Goal: Task Accomplishment & Management: Manage account settings

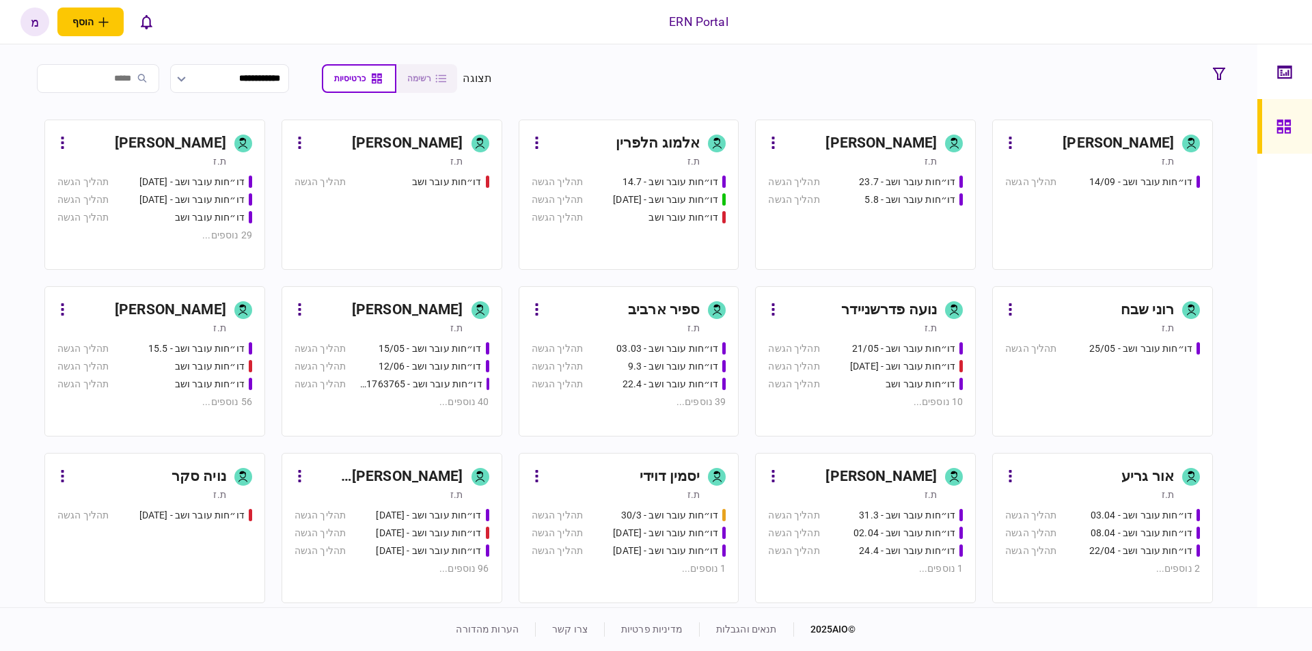
click at [824, 132] on link "מעיין כהן ת.ז דו״חות עובר ושב - 23.7 תהליך הגשה דו״חות עובר ושב - 5.8 תהליך הגשה" at bounding box center [865, 195] width 221 height 150
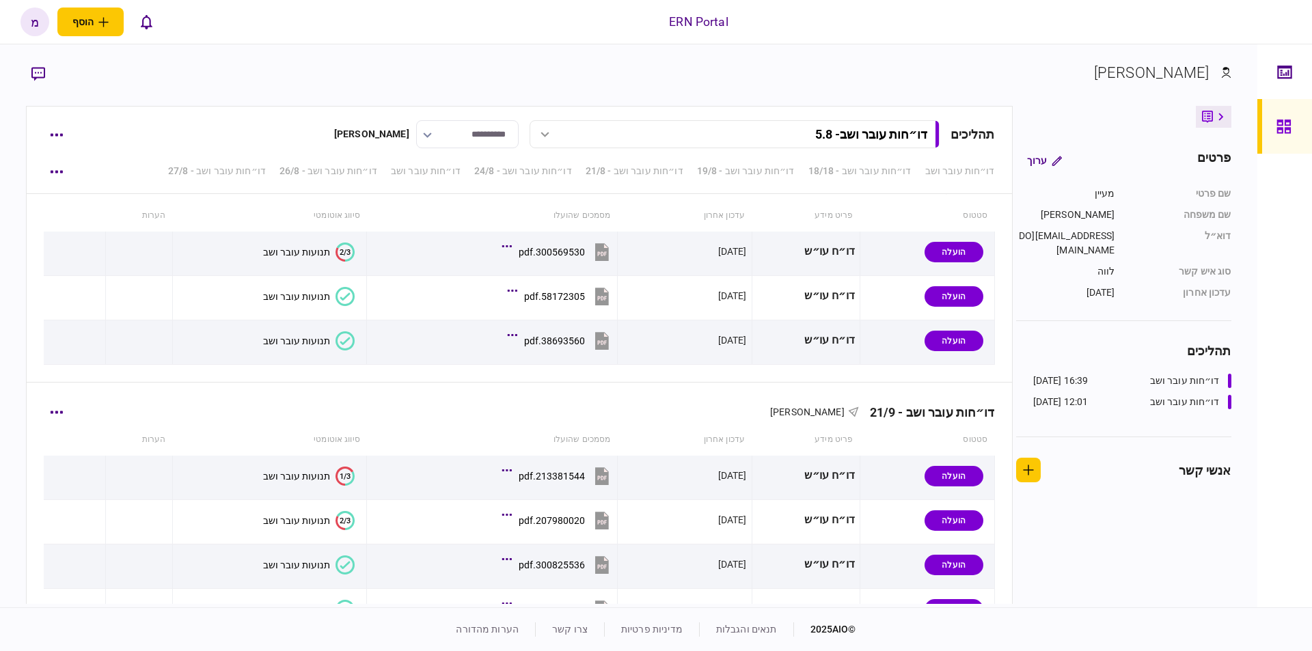
scroll to position [3059, 0]
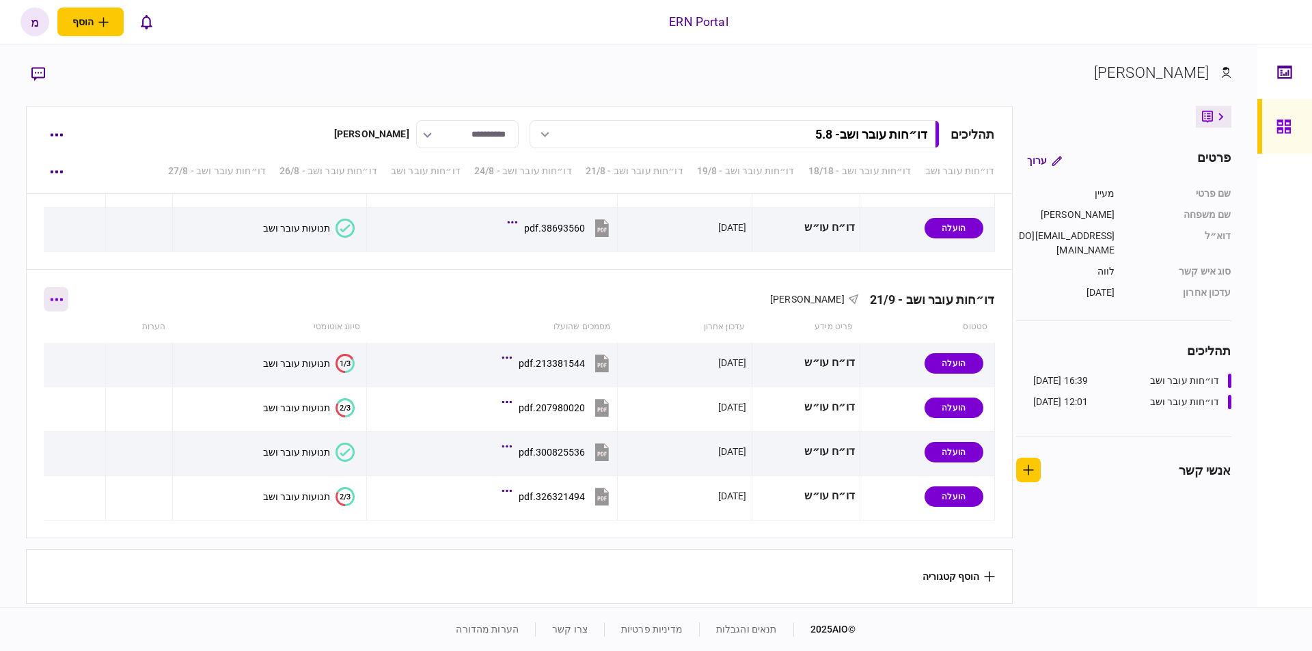
click at [63, 298] on icon "button" at bounding box center [57, 299] width 12 height 3
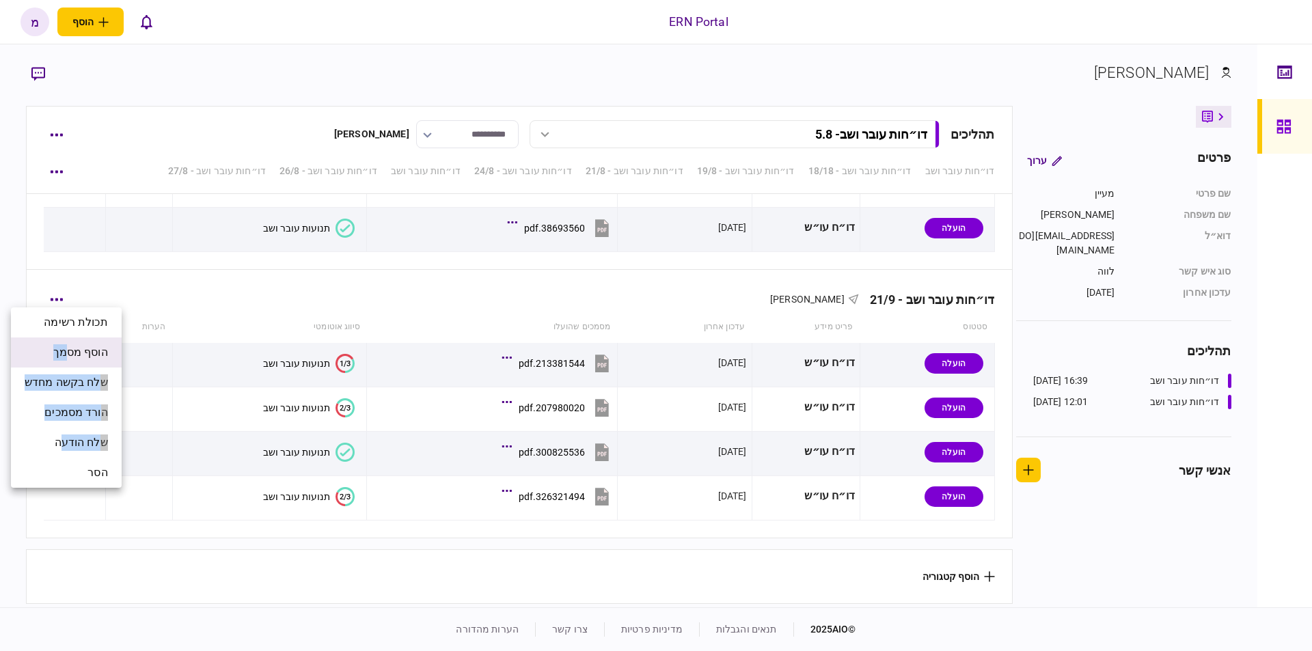
drag, startPoint x: 66, startPoint y: 434, endPoint x: 75, endPoint y: 353, distance: 81.9
click at [75, 353] on ul "תכולת רשימה הוסף מסמך שלח בקשה מחדש הורד מסמכים שלח הודעה הסר" at bounding box center [66, 397] width 111 height 180
click at [89, 345] on span "הוסף מסמך" at bounding box center [80, 352] width 55 height 16
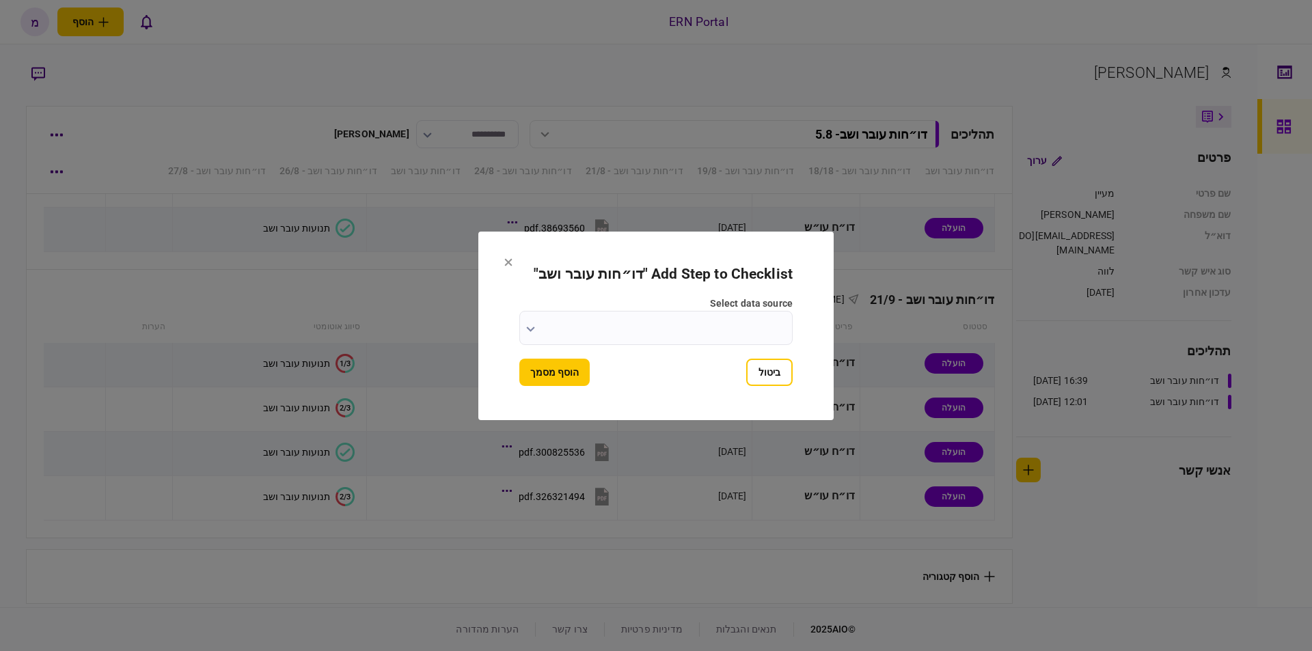
click at [531, 321] on input "select data source" at bounding box center [655, 328] width 273 height 34
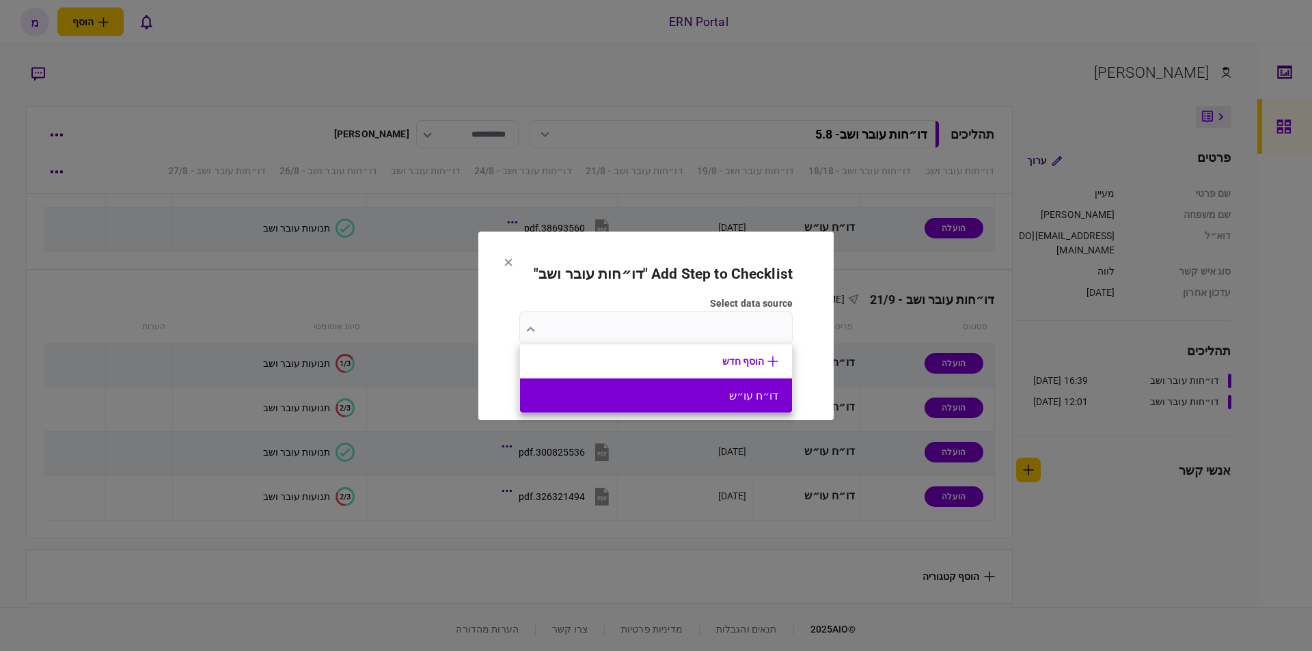
click at [668, 393] on button "דו״ח עו״ש" at bounding box center [656, 395] width 245 height 13
type input "*********"
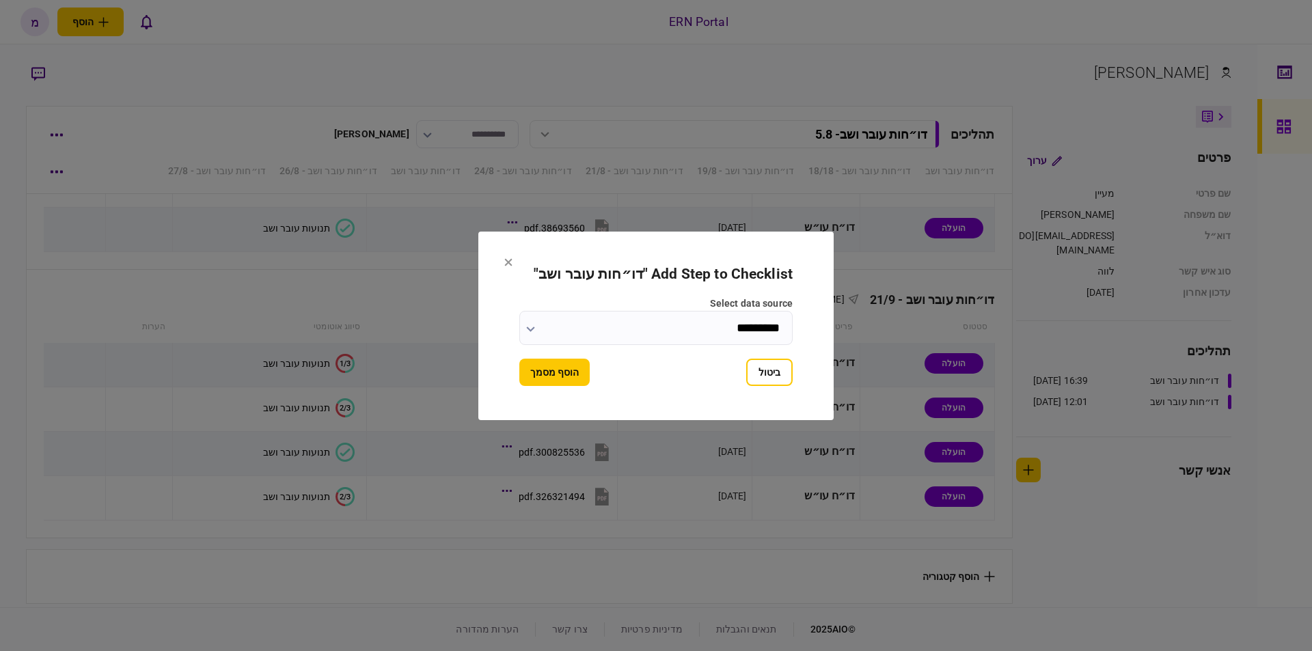
click at [592, 369] on div "ביטול הוסף מסמך" at bounding box center [655, 372] width 273 height 27
click at [571, 368] on button "הוסף מסמך" at bounding box center [554, 372] width 70 height 27
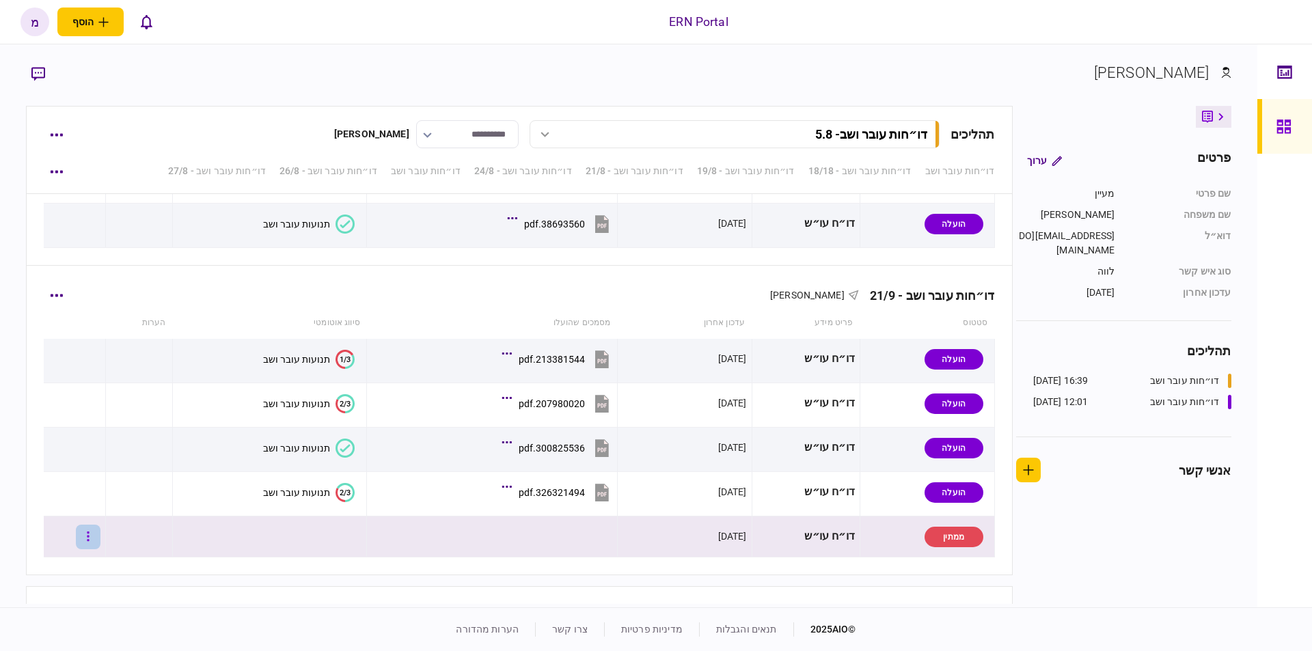
click at [100, 531] on button "button" at bounding box center [88, 537] width 25 height 25
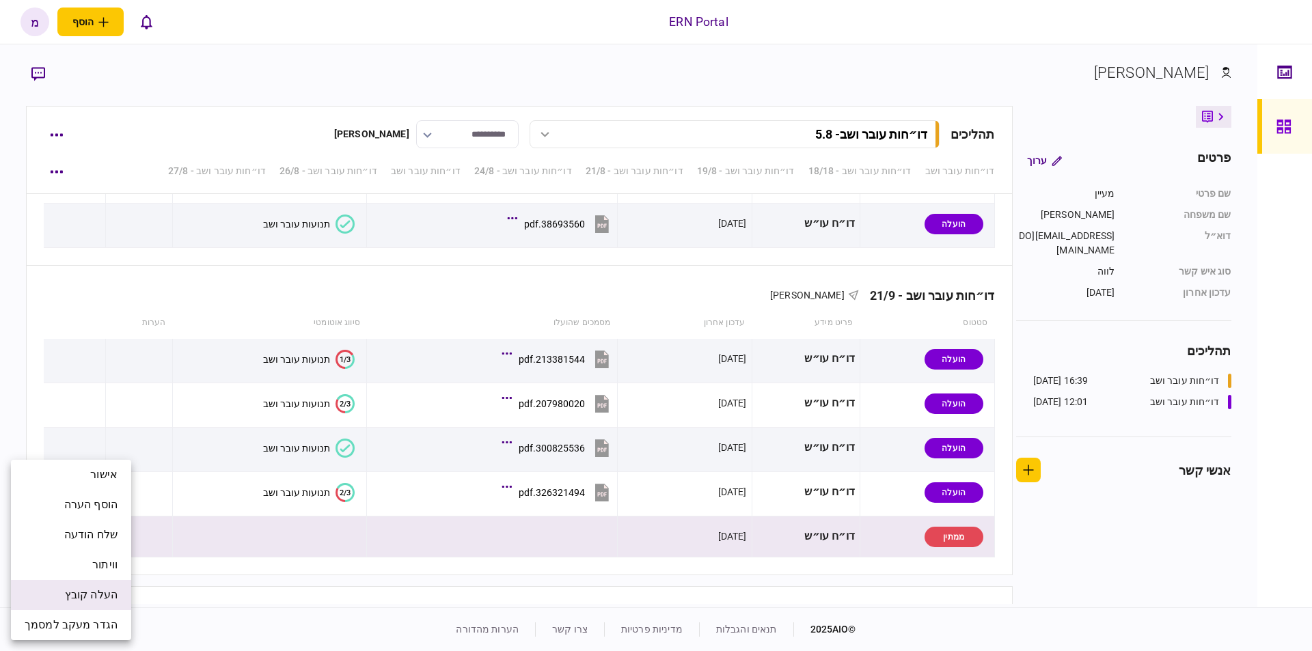
click at [56, 594] on li "העלה קובץ" at bounding box center [71, 595] width 120 height 30
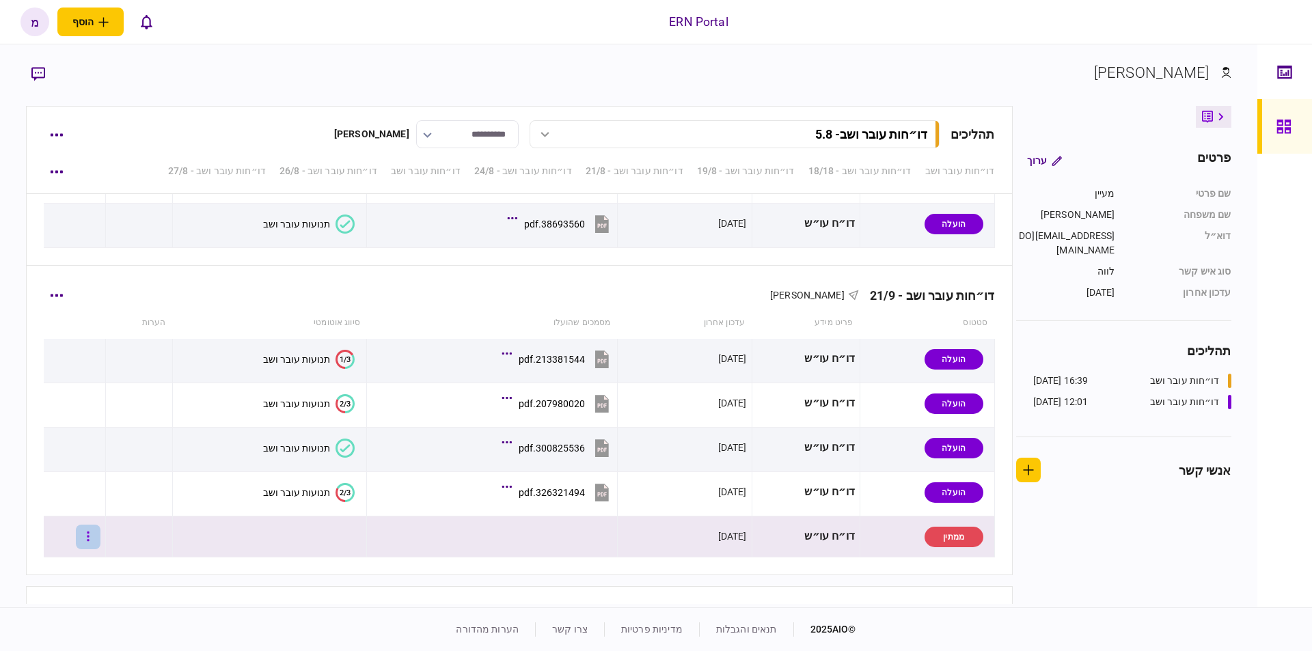
click at [92, 537] on button "button" at bounding box center [88, 537] width 25 height 25
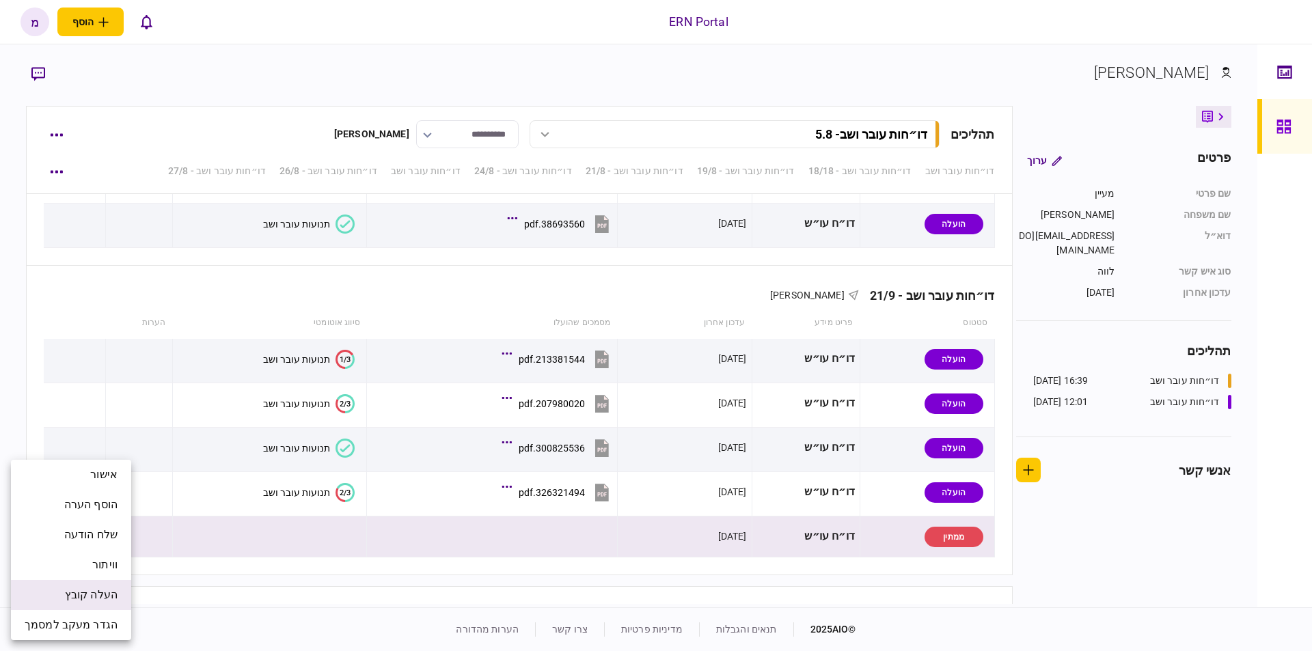
click at [68, 592] on span "העלה קובץ" at bounding box center [91, 595] width 53 height 16
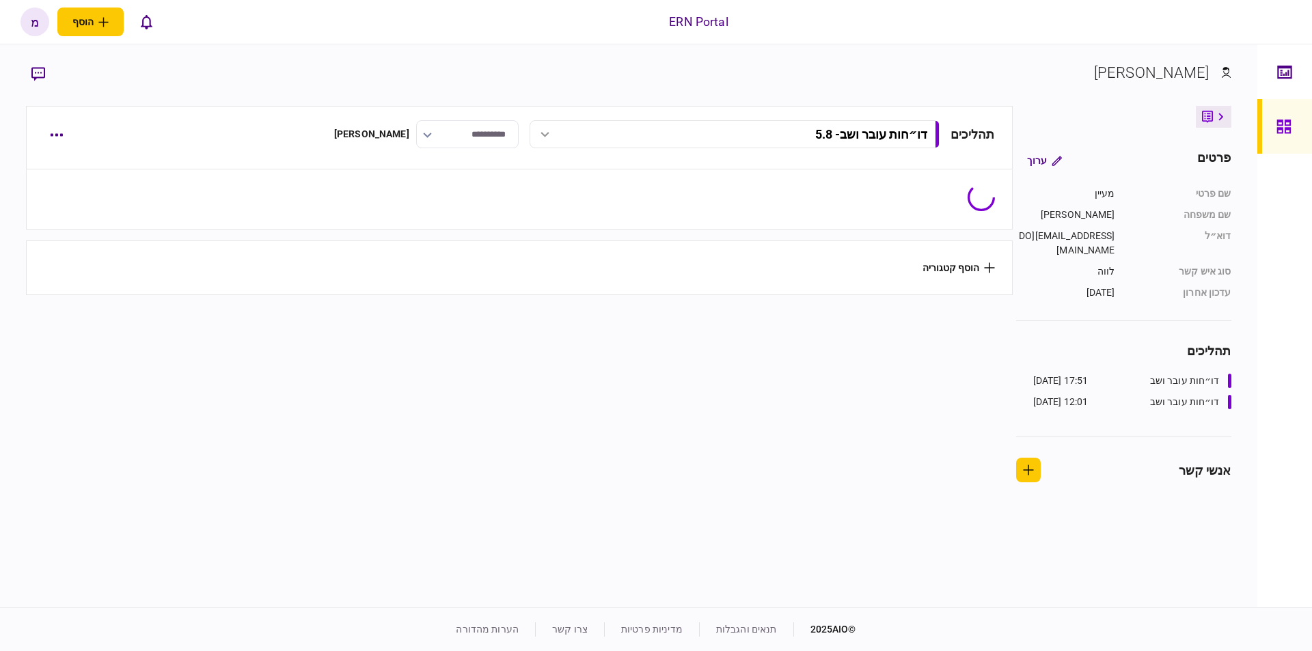
click at [132, 81] on section "[PERSON_NAME]" at bounding box center [628, 83] width 1204 height 44
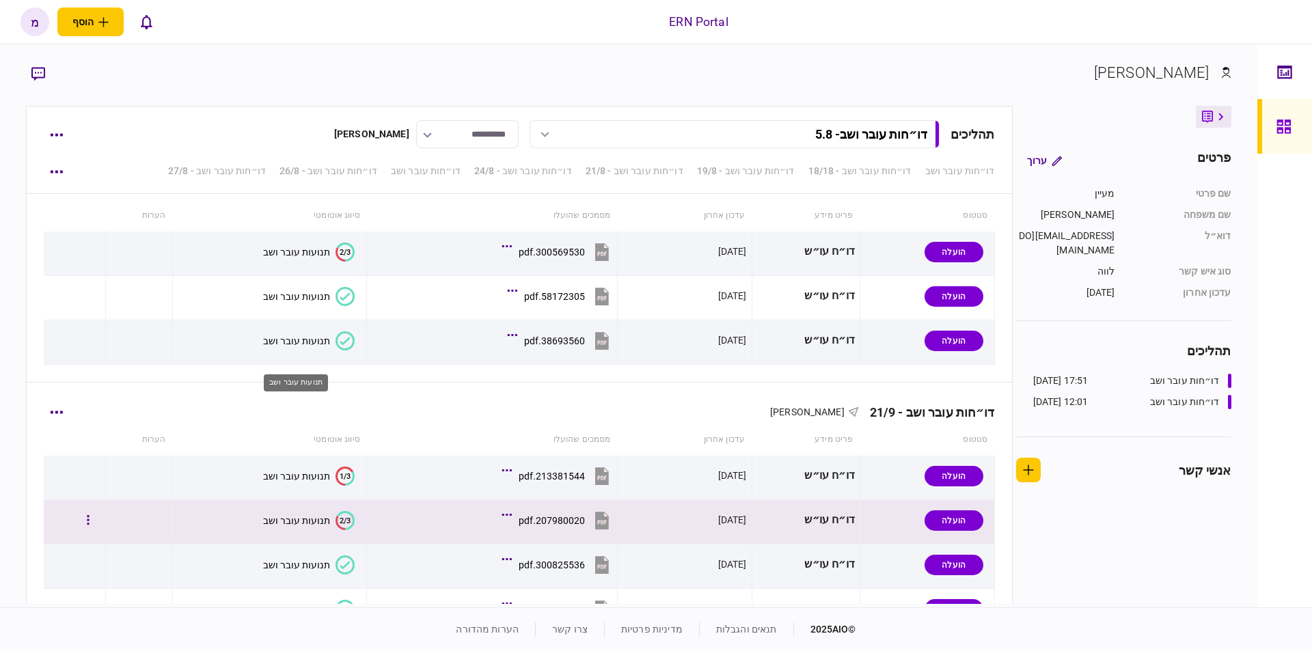
scroll to position [3104, 0]
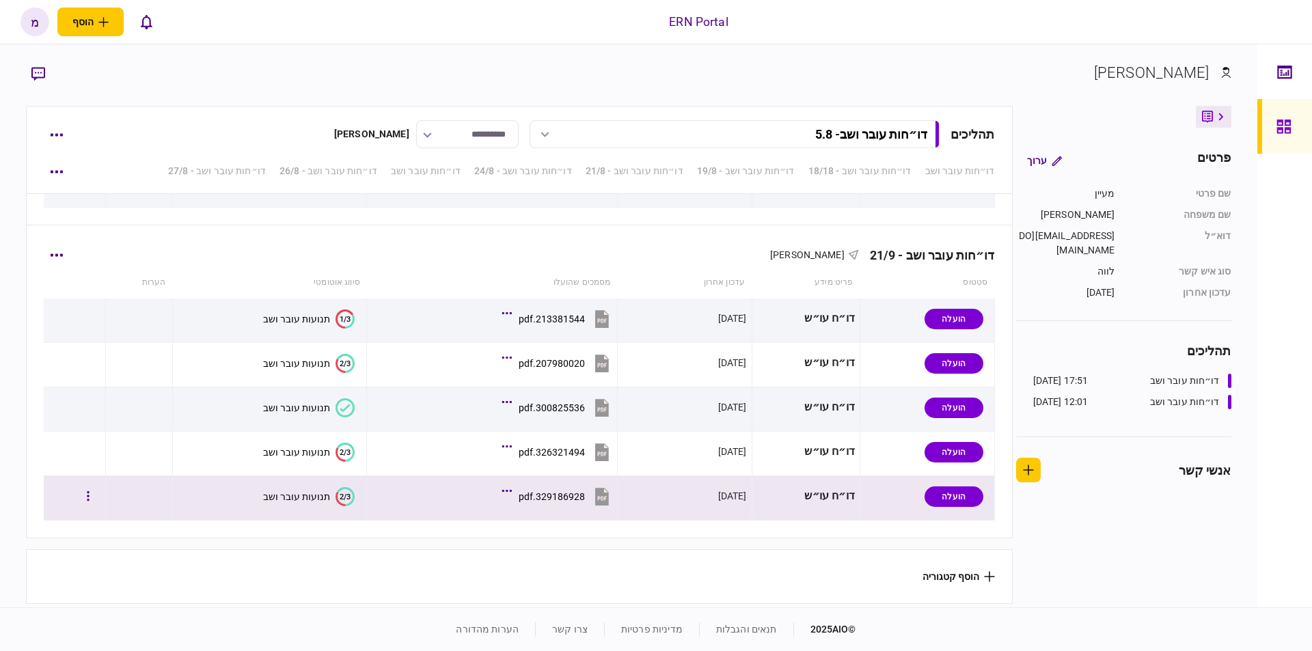
click at [340, 492] on text "2/3" at bounding box center [345, 496] width 11 height 9
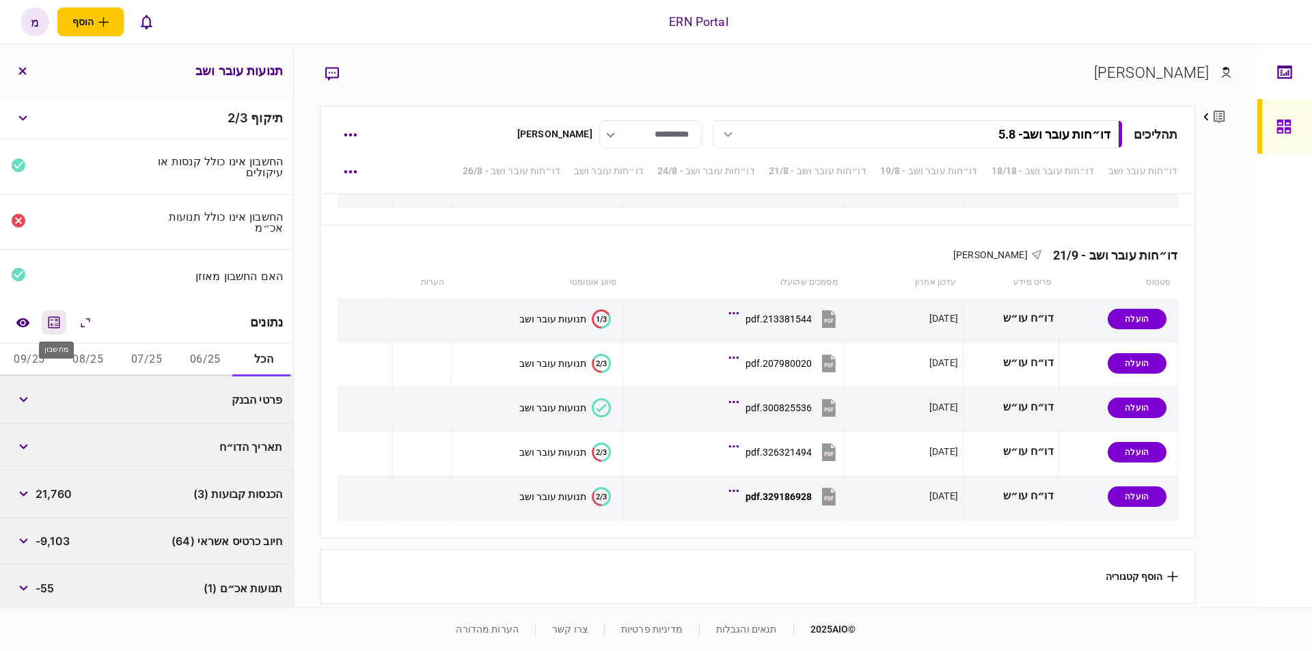
click at [57, 322] on icon "מחשבון" at bounding box center [54, 322] width 16 height 16
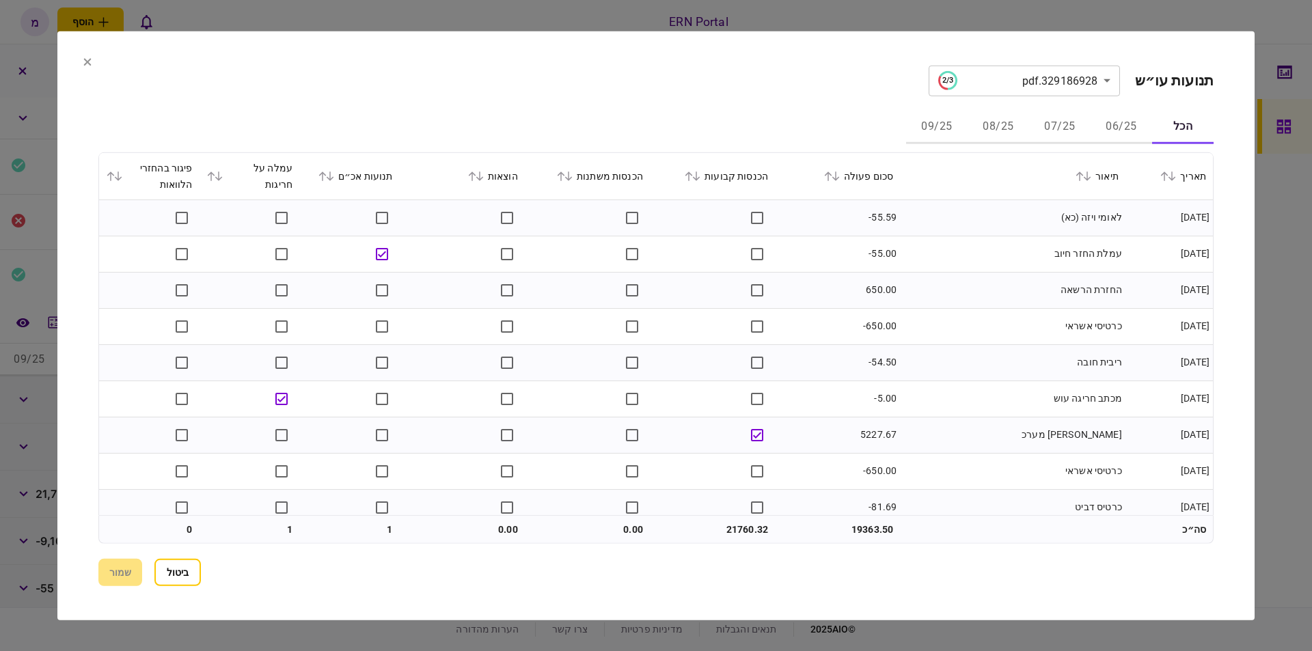
click at [1123, 121] on button "06/25" at bounding box center [1120, 127] width 61 height 33
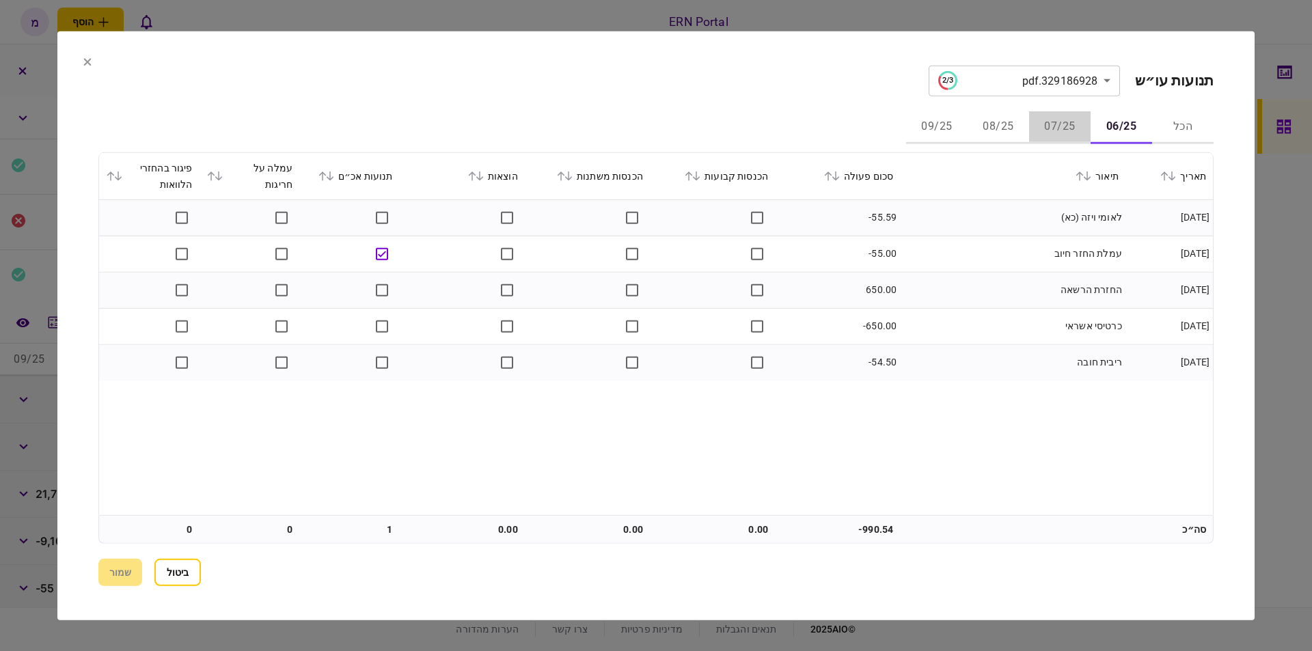
click at [1051, 128] on button "07/25" at bounding box center [1059, 127] width 61 height 33
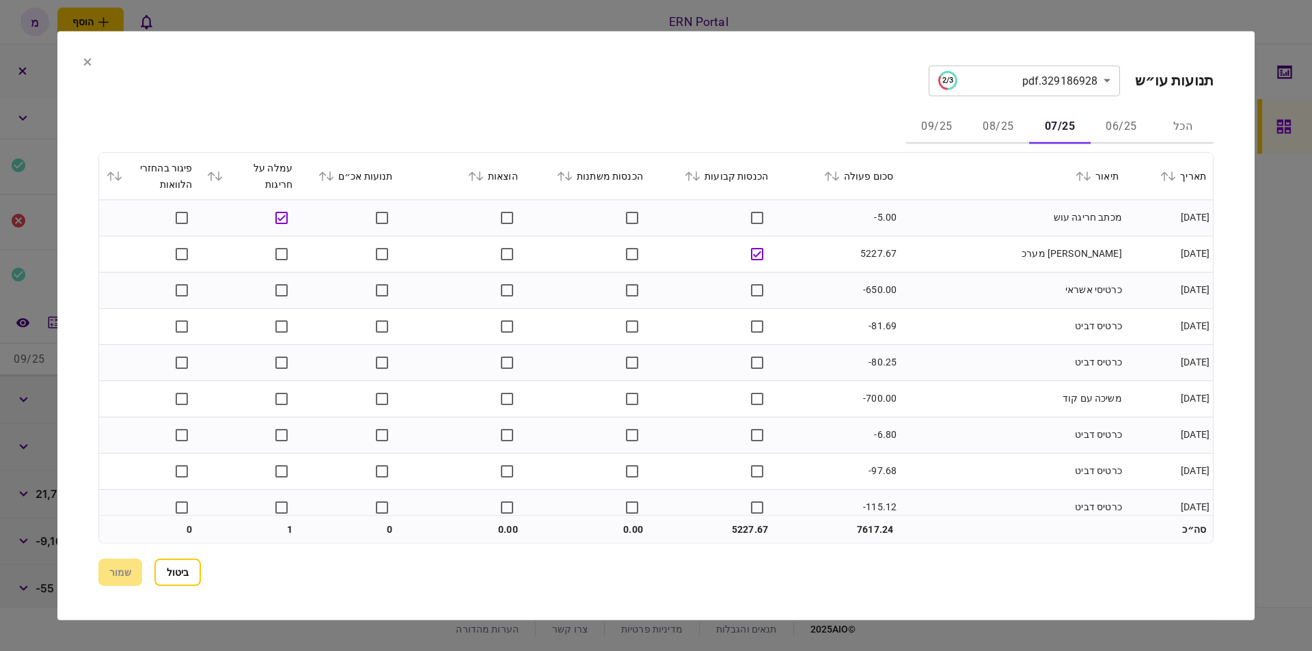
click at [935, 250] on td "[PERSON_NAME] מערכ" at bounding box center [1012, 254] width 225 height 36
click at [878, 249] on td "5227.67" at bounding box center [837, 254] width 125 height 36
copy td "5227.67"
click at [917, 279] on td "כרטיסי אשראי" at bounding box center [1012, 290] width 225 height 36
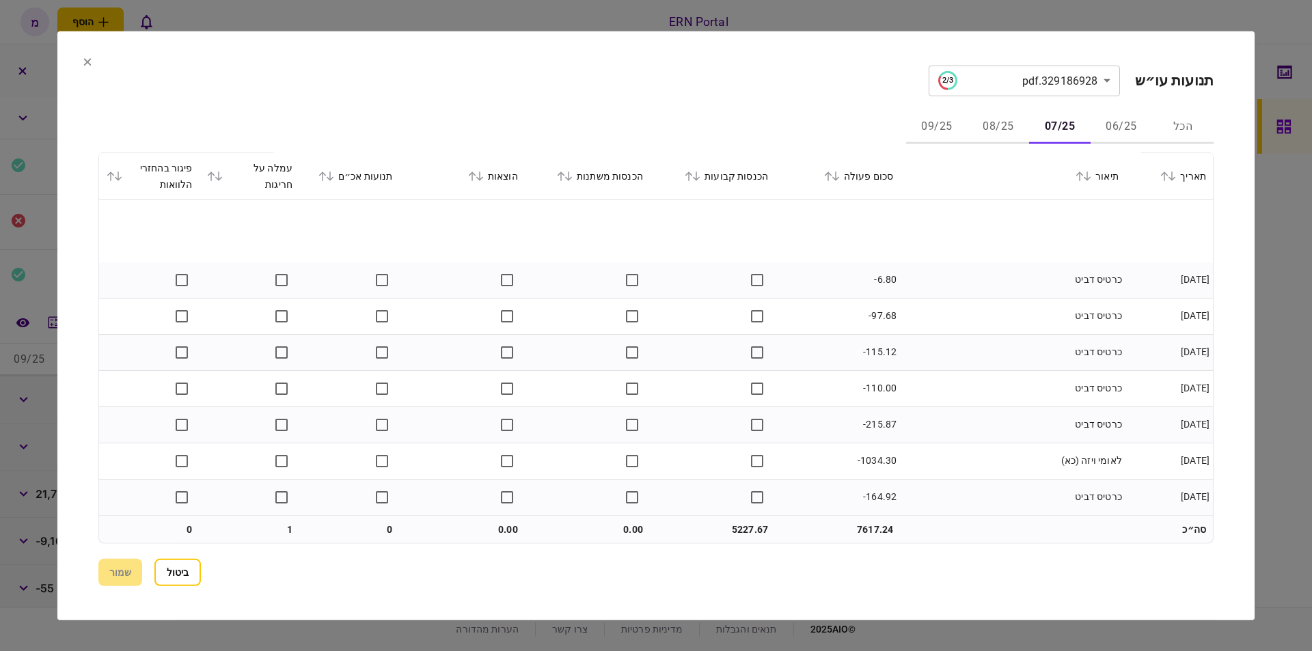
scroll to position [232, 0]
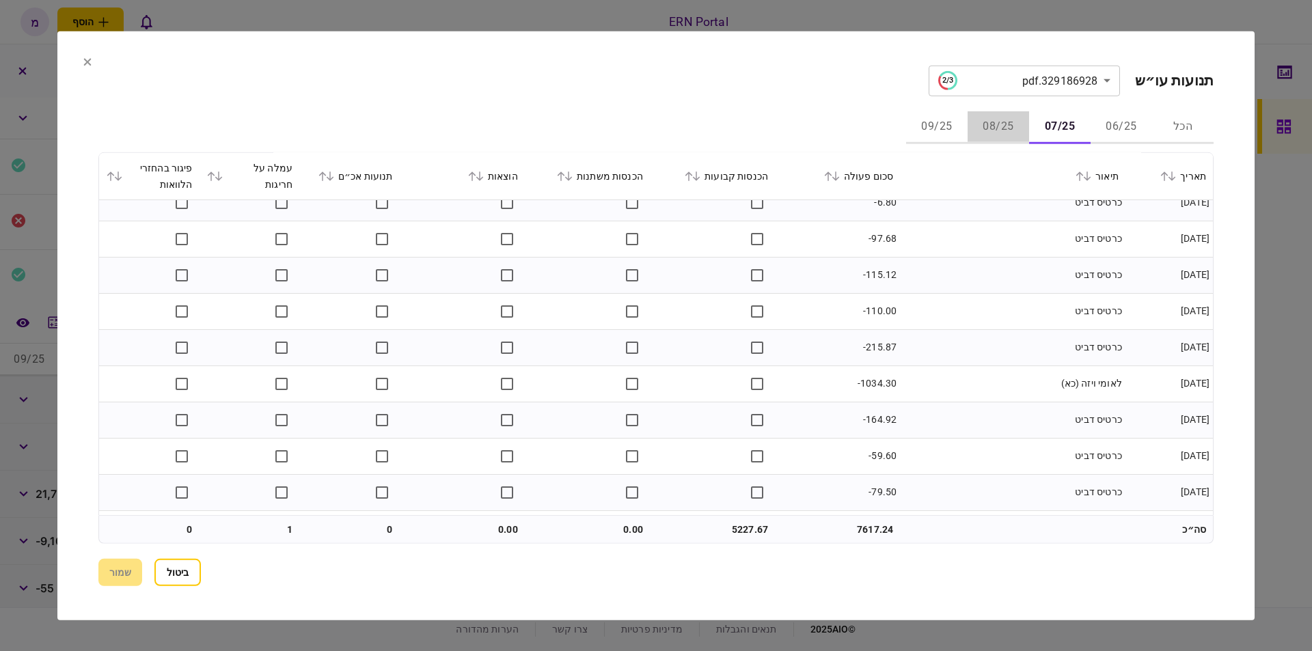
drag, startPoint x: 999, startPoint y: 129, endPoint x: 999, endPoint y: 138, distance: 8.9
click at [998, 137] on button "08/25" at bounding box center [997, 127] width 61 height 33
click at [1073, 122] on button "07/25" at bounding box center [1059, 127] width 61 height 33
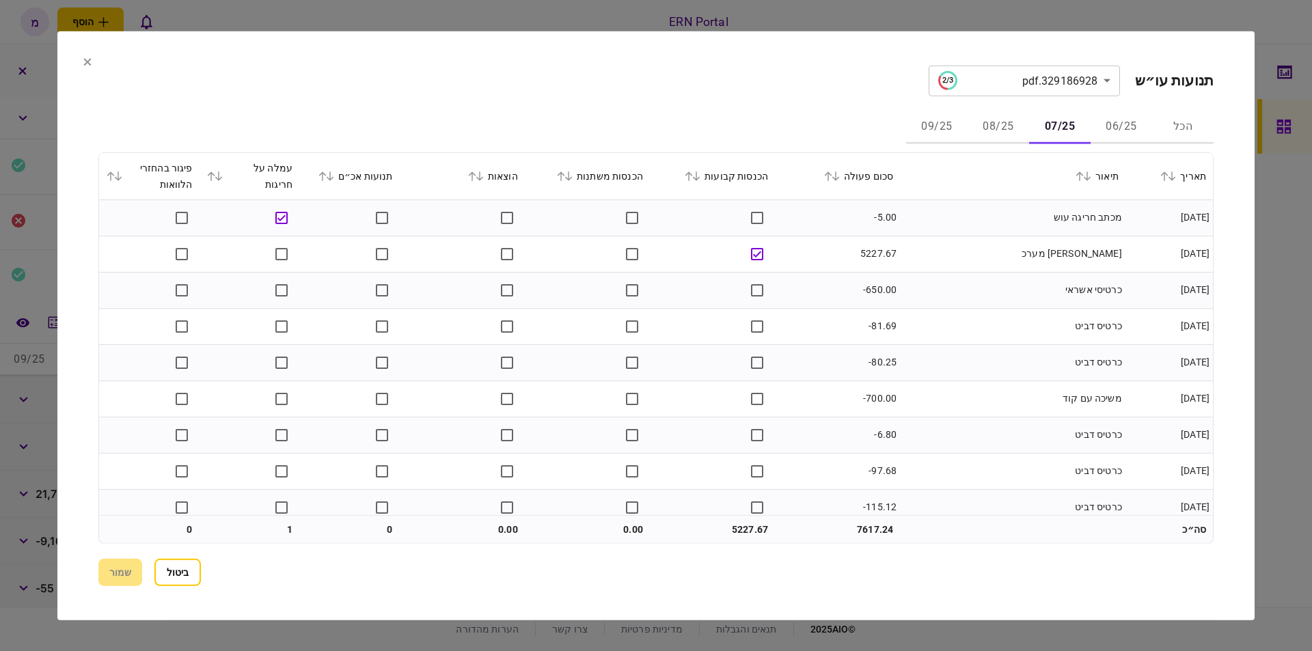
click at [1015, 395] on td "משיכה עם קוד" at bounding box center [1012, 399] width 225 height 36
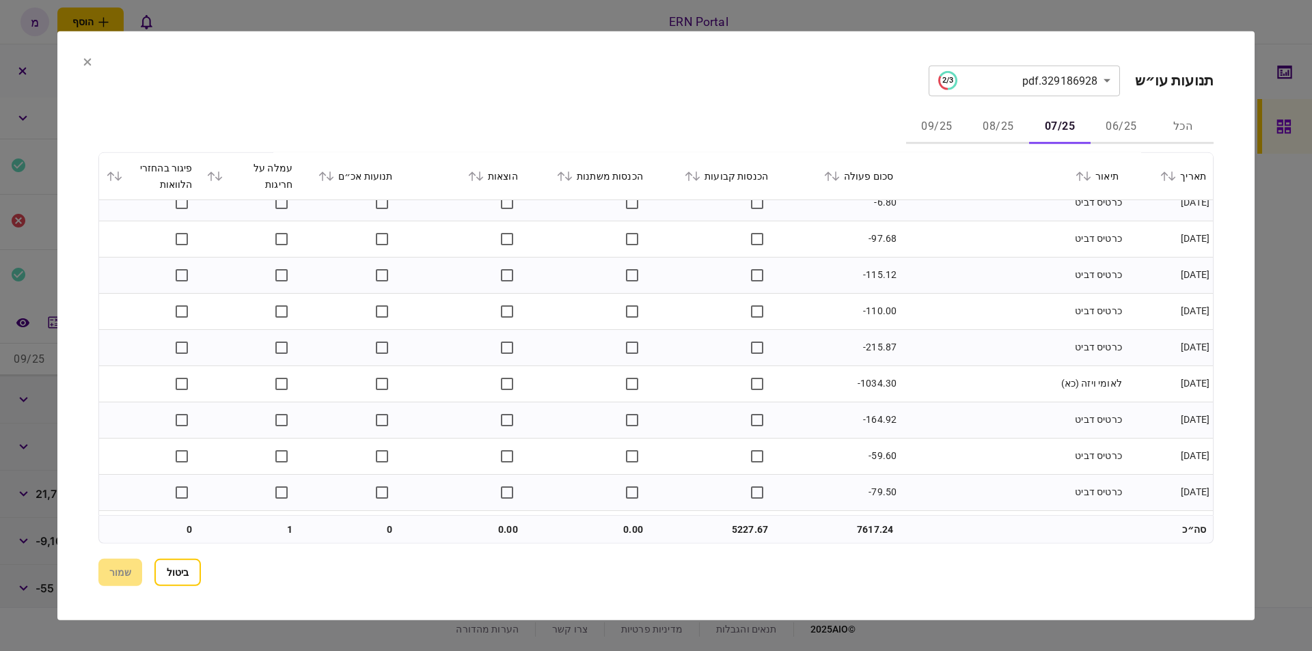
click at [883, 380] on td "-1034.30" at bounding box center [837, 383] width 125 height 36
click at [599, 381] on td at bounding box center [587, 383] width 125 height 36
click at [945, 400] on td "לאומי ויזה (כא)" at bounding box center [1012, 383] width 225 height 36
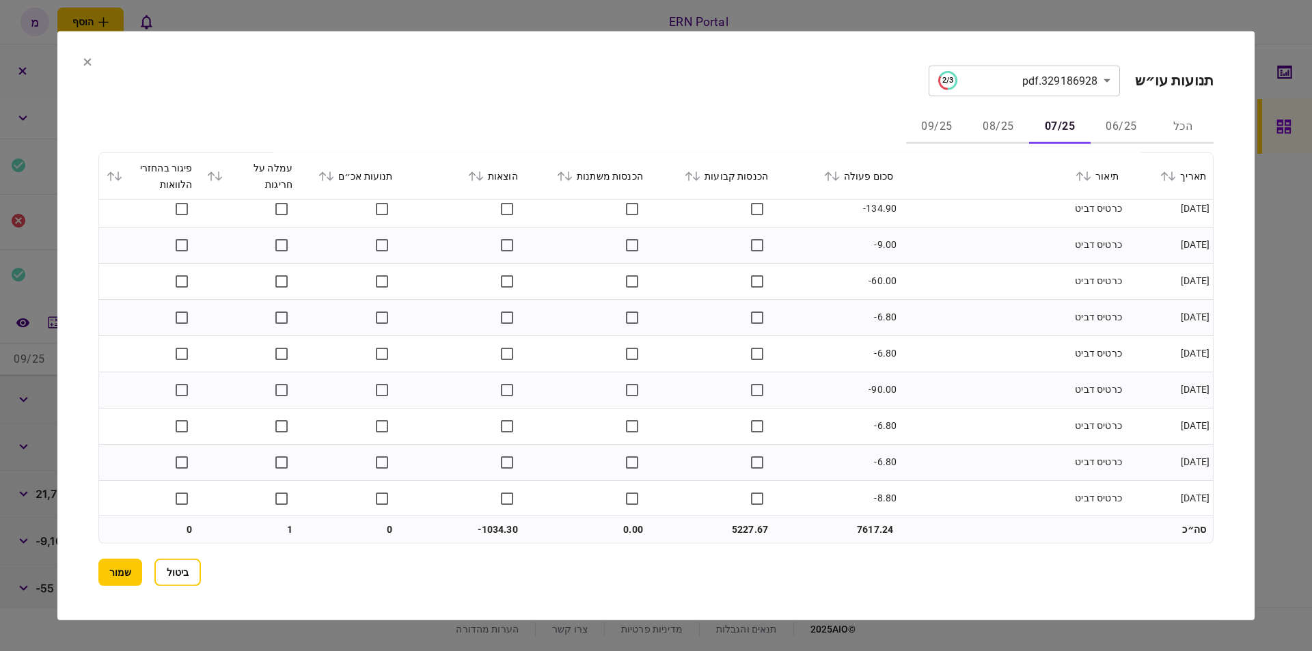
scroll to position [700, 0]
click at [733, 536] on td "5227.67" at bounding box center [712, 529] width 125 height 27
click at [485, 531] on td "-1034.30" at bounding box center [462, 529] width 125 height 27
copy td "1034.30"
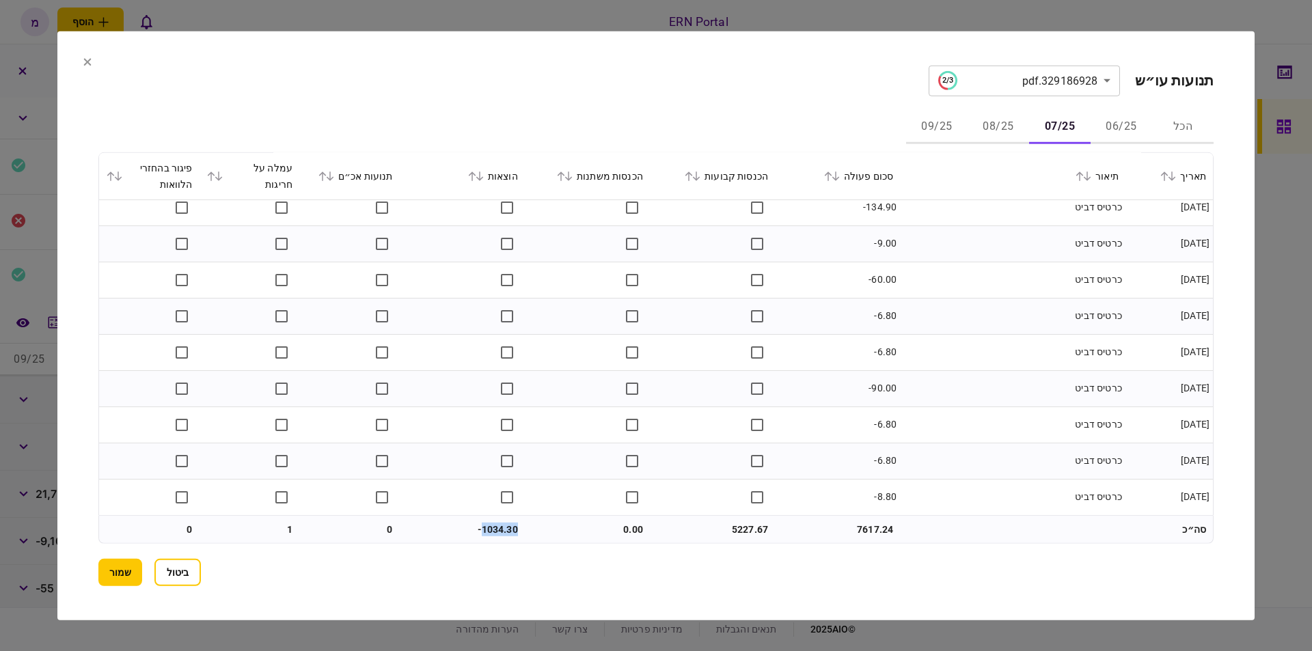
click at [996, 123] on button "08/25" at bounding box center [997, 127] width 61 height 33
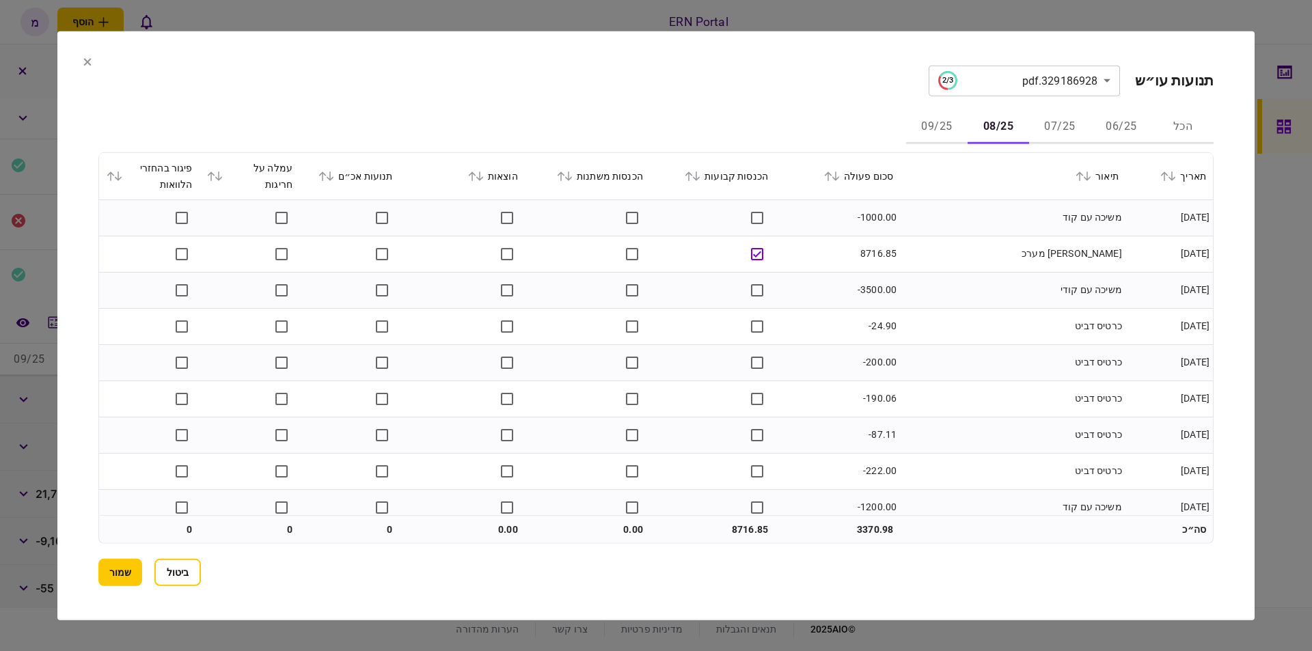
click at [984, 214] on td "משיכה עם קוד" at bounding box center [1012, 217] width 225 height 36
click at [876, 254] on td "8716.85" at bounding box center [837, 254] width 125 height 36
copy td "8716.85"
click at [900, 285] on td "-3500.00" at bounding box center [837, 290] width 125 height 36
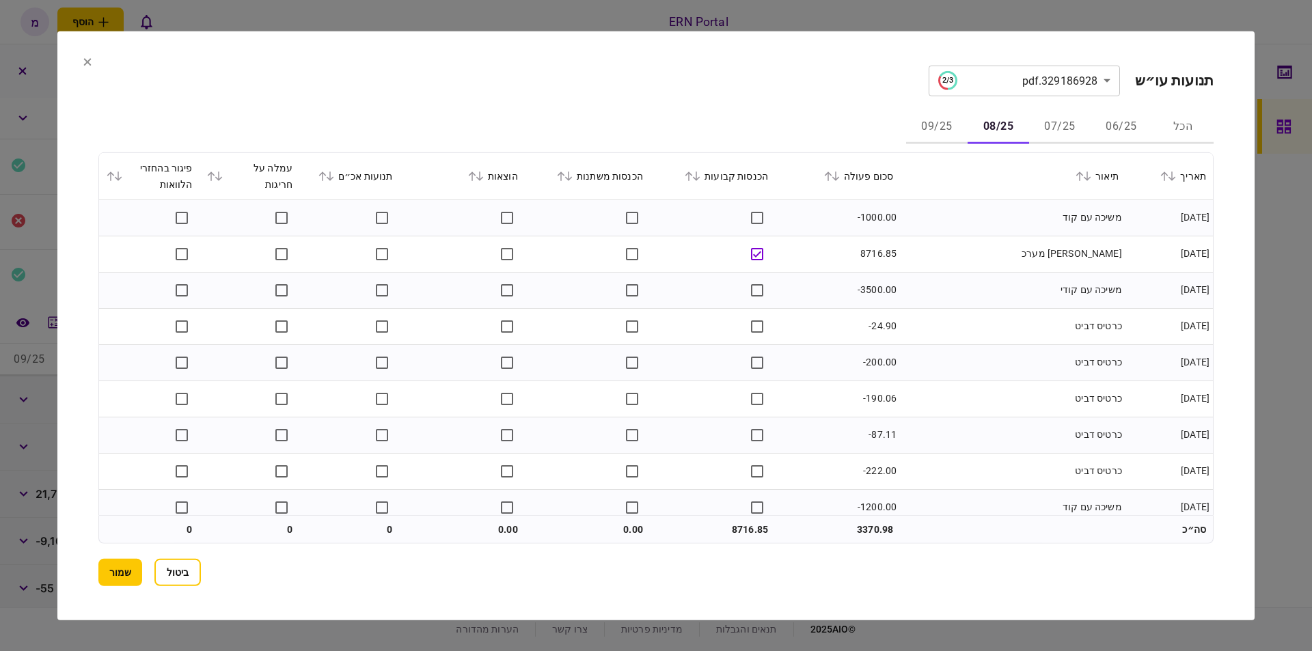
click at [918, 263] on td "[PERSON_NAME] מערכ" at bounding box center [1012, 254] width 225 height 36
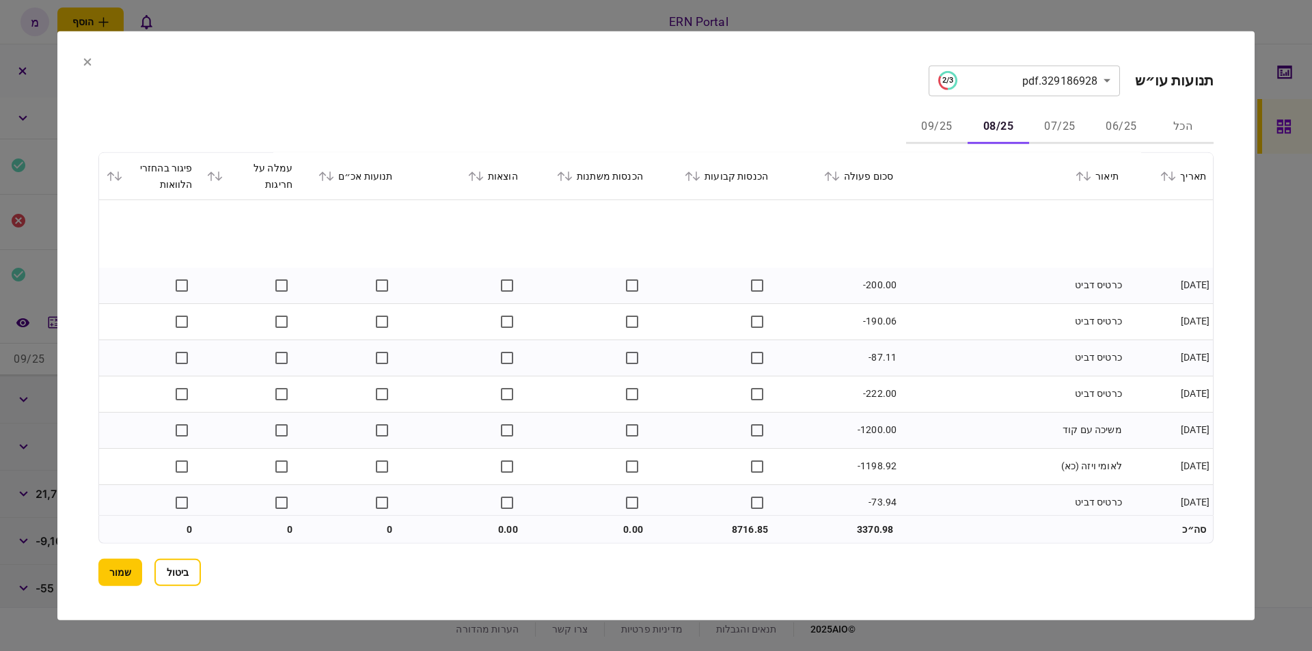
scroll to position [155, 0]
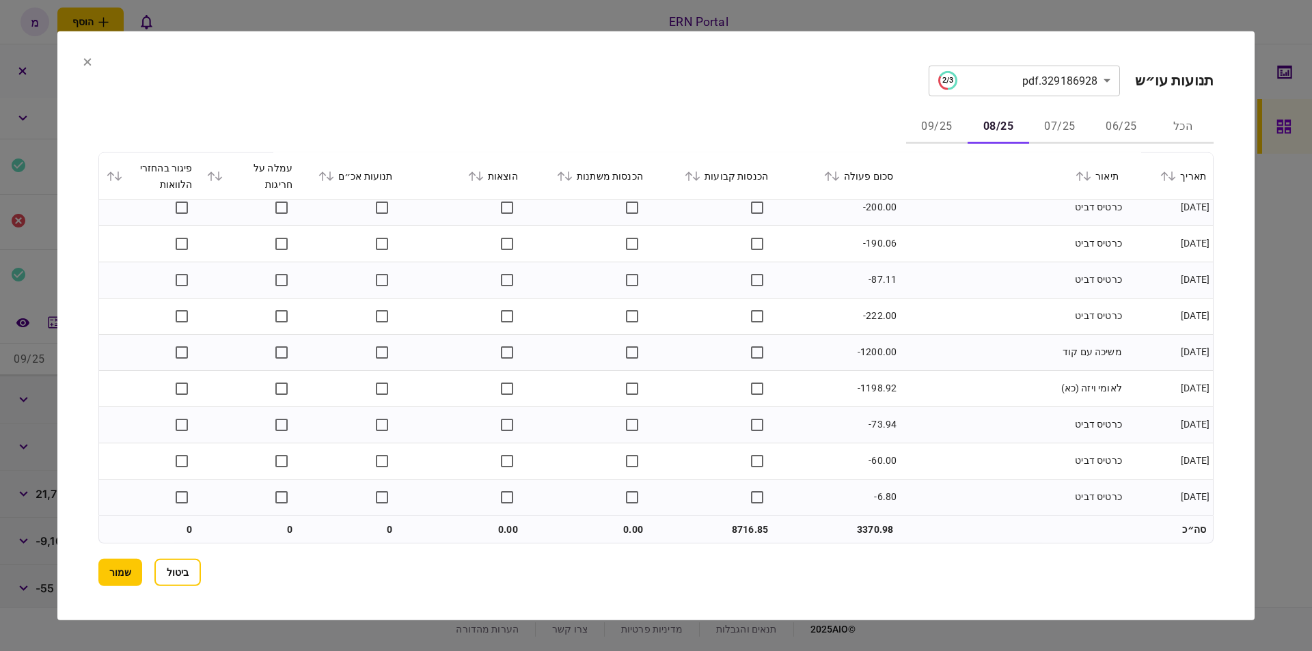
click at [874, 376] on td "-1198.92" at bounding box center [837, 388] width 125 height 36
click at [875, 387] on td "-1198.92" at bounding box center [837, 388] width 125 height 36
click at [874, 387] on td "-1198.92" at bounding box center [837, 388] width 125 height 36
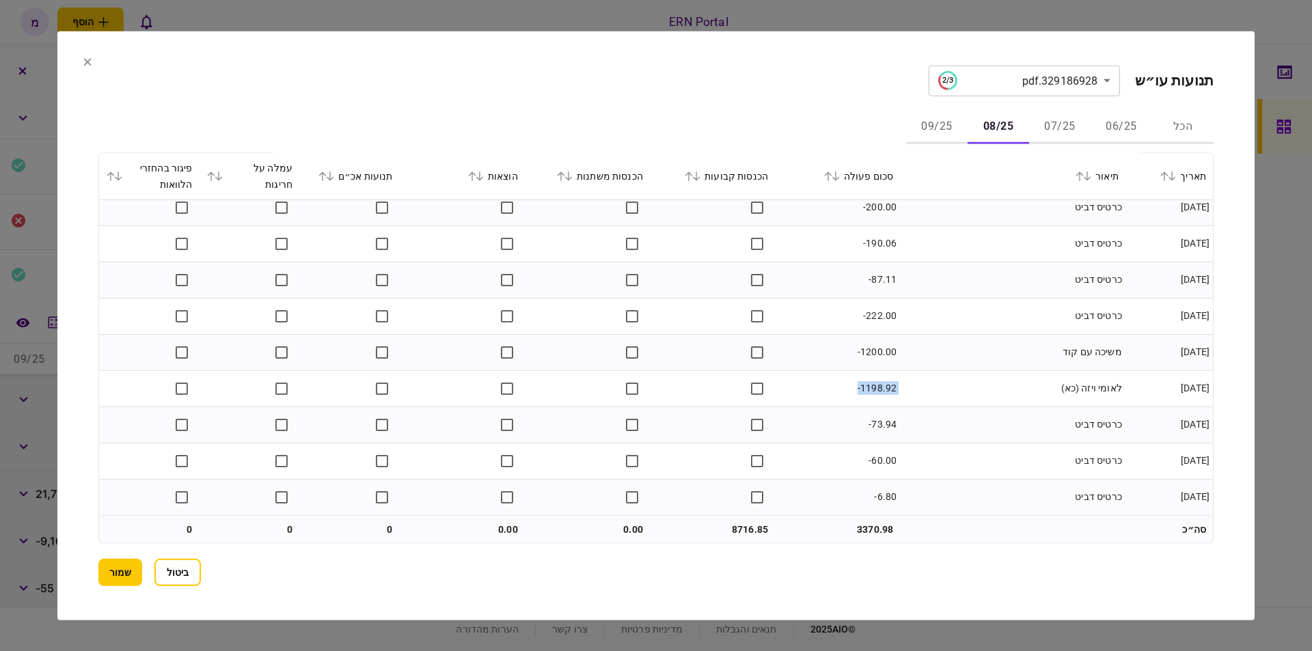
copy tr "-1198.92"
click at [818, 309] on td "-222.00" at bounding box center [837, 316] width 125 height 36
click at [876, 390] on td "-1198.92" at bounding box center [837, 388] width 125 height 36
copy td "1198.92"
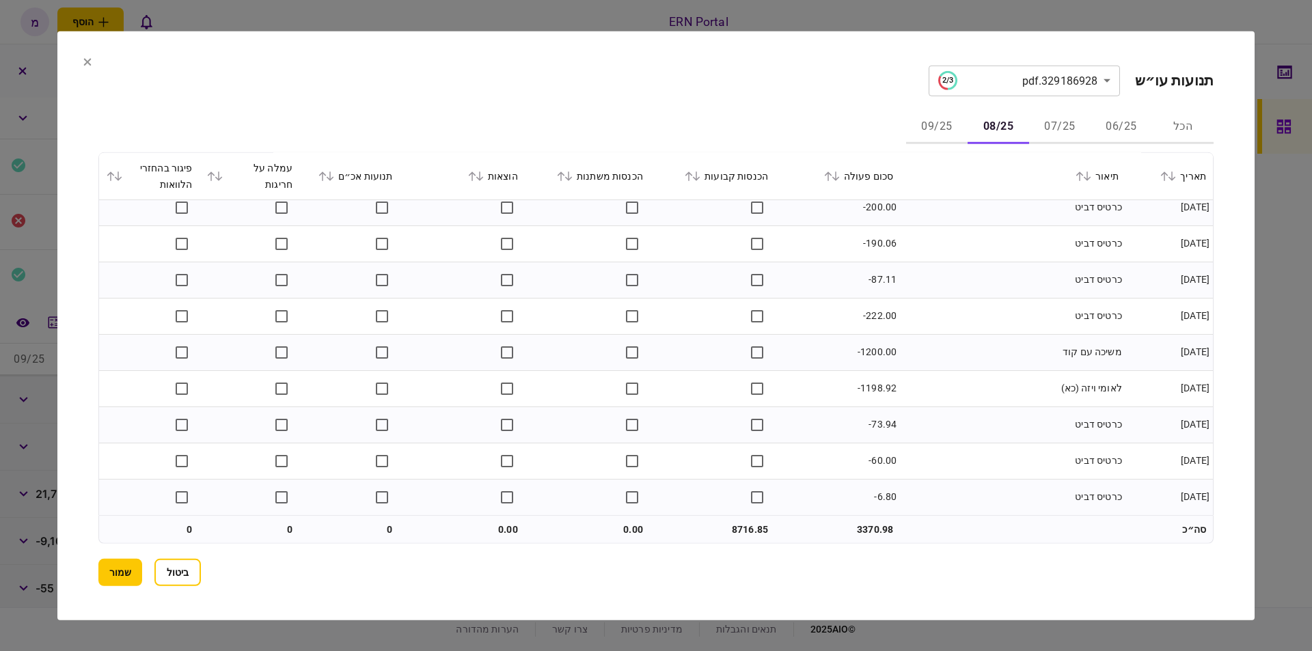
click at [941, 365] on td "משיכה עם קוד" at bounding box center [1012, 352] width 225 height 36
click at [935, 126] on button "09/25" at bounding box center [936, 127] width 61 height 33
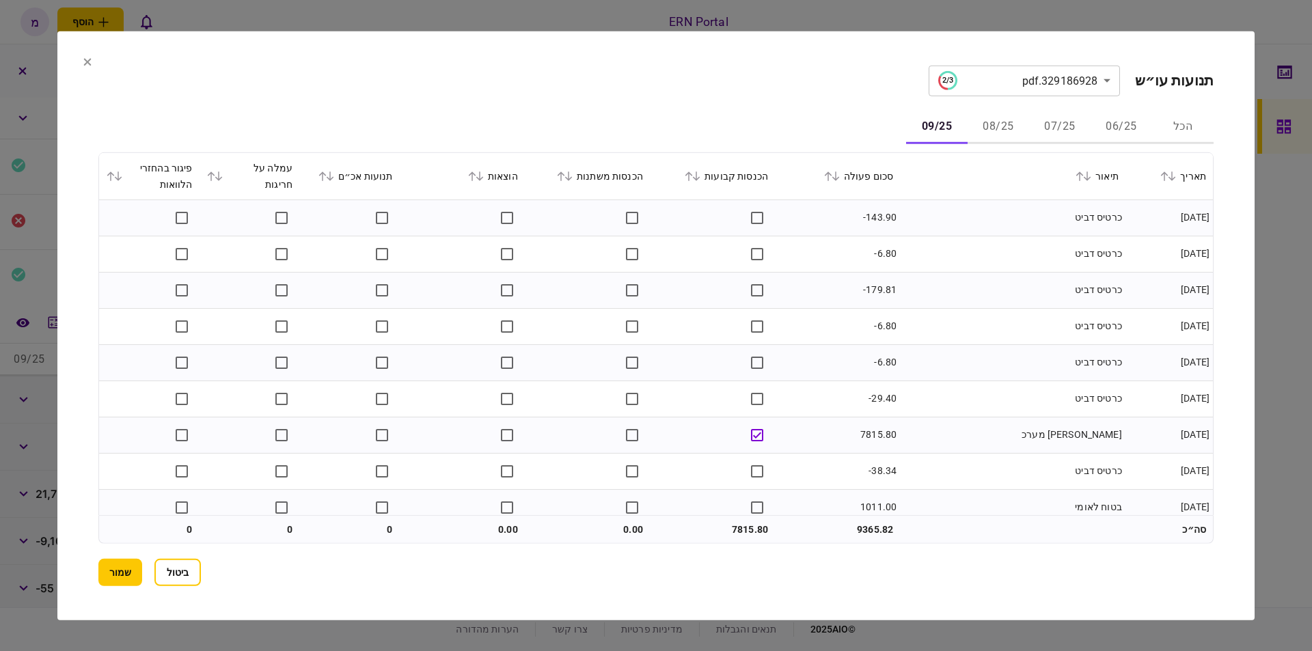
drag, startPoint x: 974, startPoint y: 335, endPoint x: 976, endPoint y: 327, distance: 8.3
click at [975, 335] on td "כרטיס דביט" at bounding box center [1012, 326] width 225 height 36
click at [879, 439] on td "7815.80" at bounding box center [837, 435] width 125 height 36
copy td "7815.80"
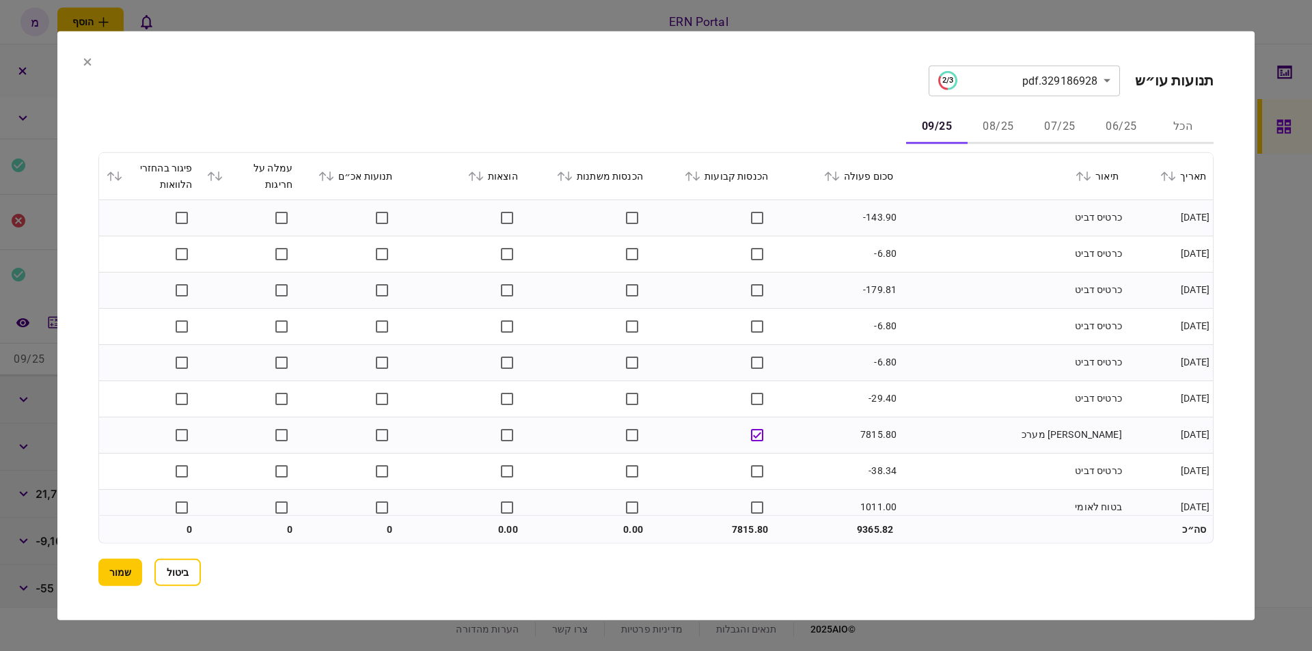
click at [978, 344] on td "כרטיס דביט" at bounding box center [1012, 362] width 225 height 36
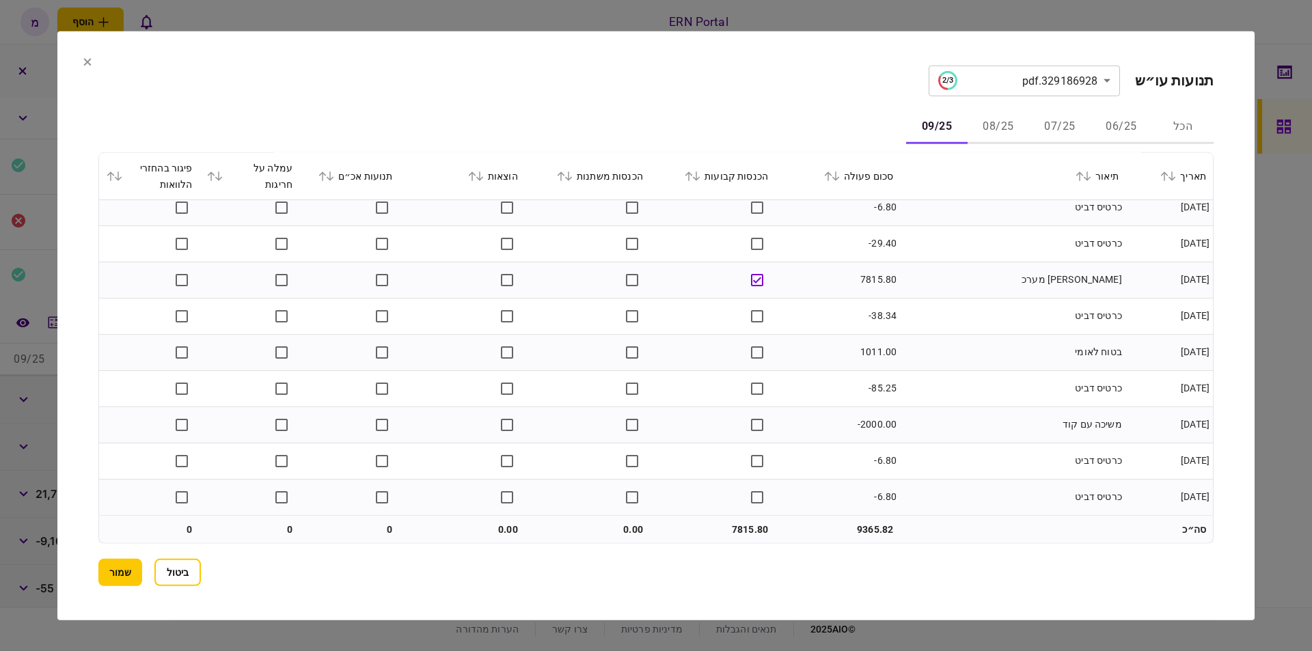
click at [874, 354] on td "1011.00" at bounding box center [837, 352] width 125 height 36
copy td "1011.00"
click at [889, 327] on td "-38.34" at bounding box center [837, 316] width 125 height 36
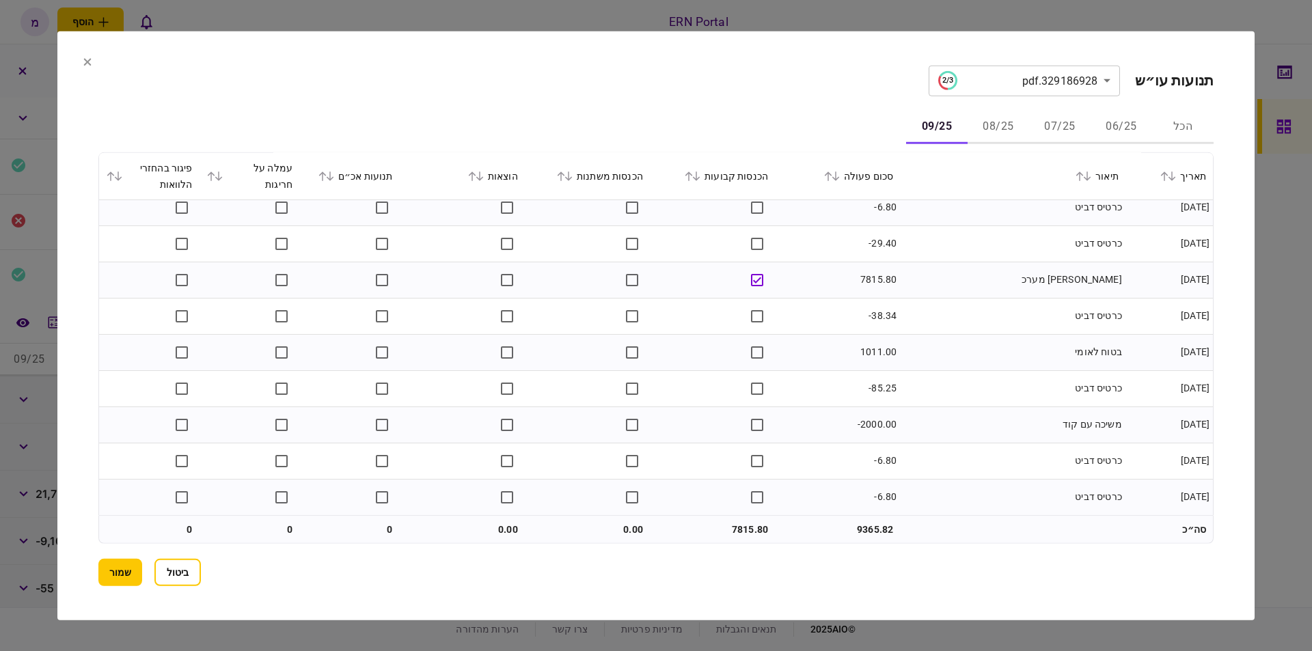
click at [914, 374] on td "כרטיס דביט" at bounding box center [1012, 388] width 225 height 36
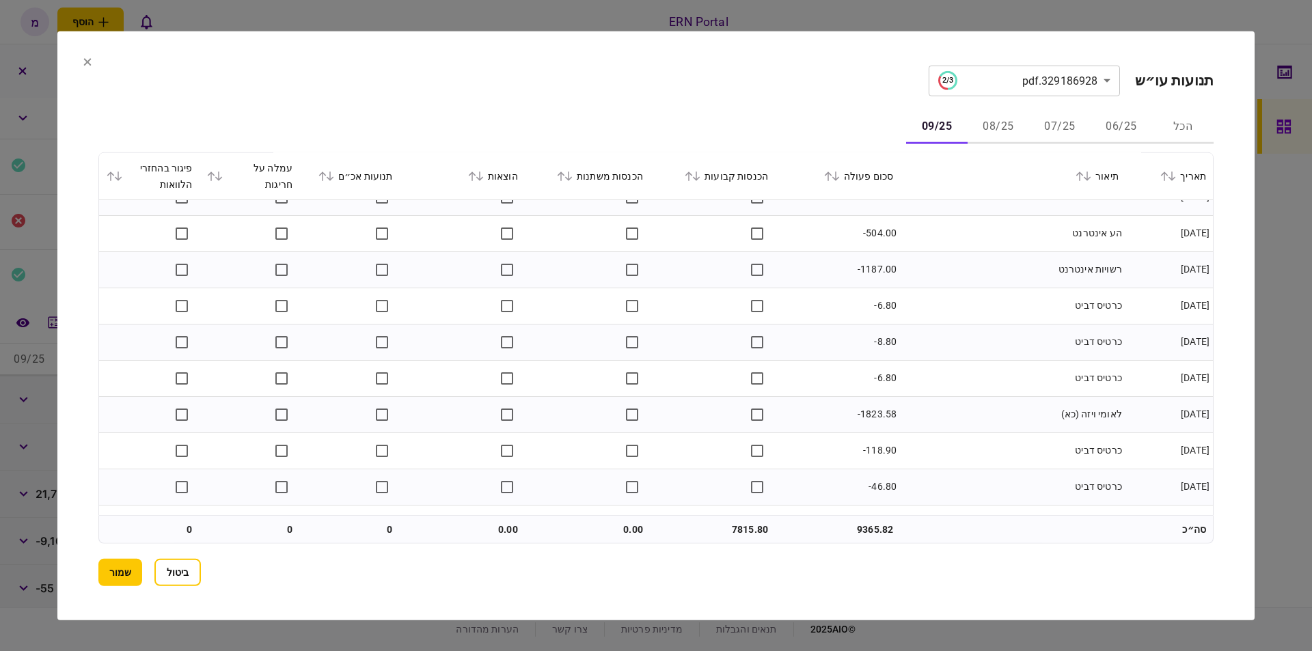
scroll to position [605, 0]
click at [864, 334] on td "-1823.58" at bounding box center [837, 337] width 125 height 36
copy td "1823.58"
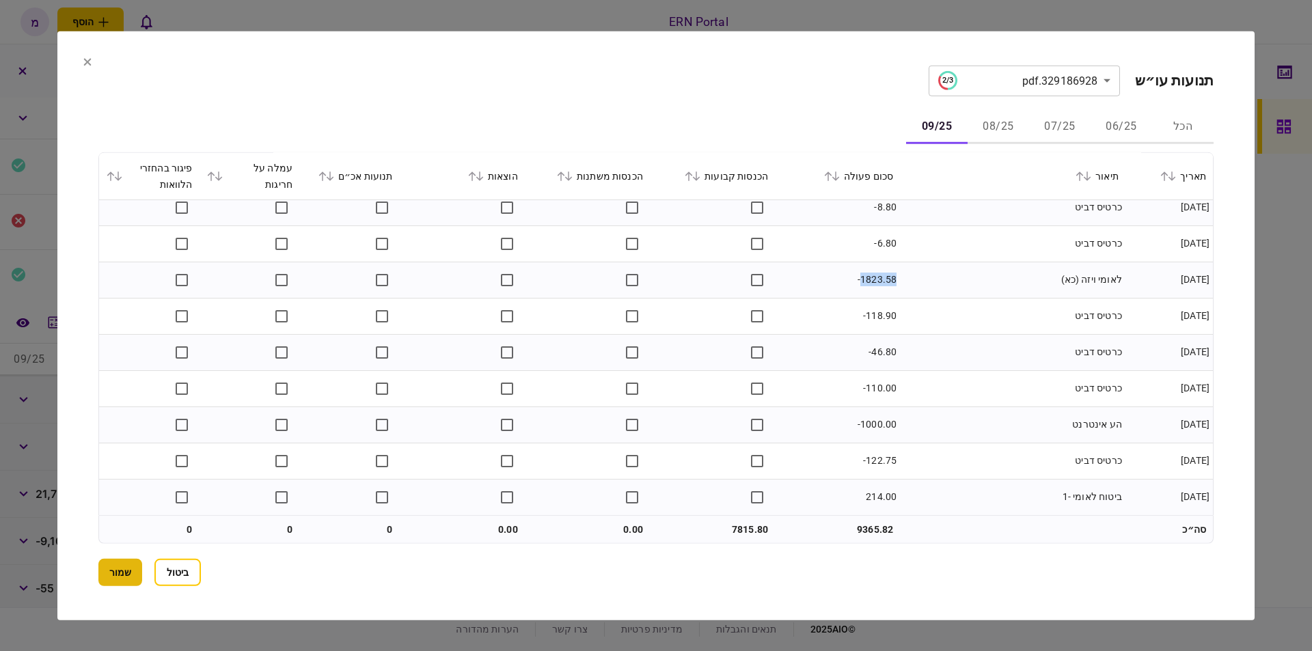
click at [124, 578] on button "שמור" at bounding box center [120, 572] width 44 height 27
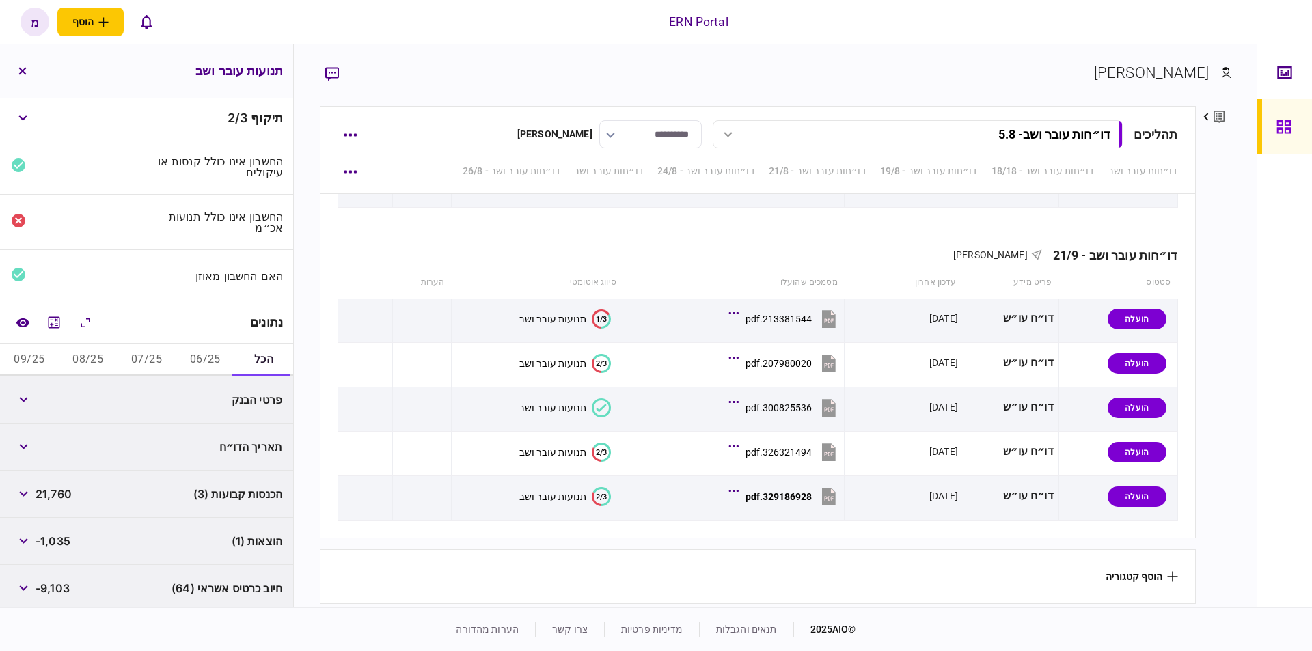
click at [207, 364] on button "06/25" at bounding box center [205, 360] width 59 height 33
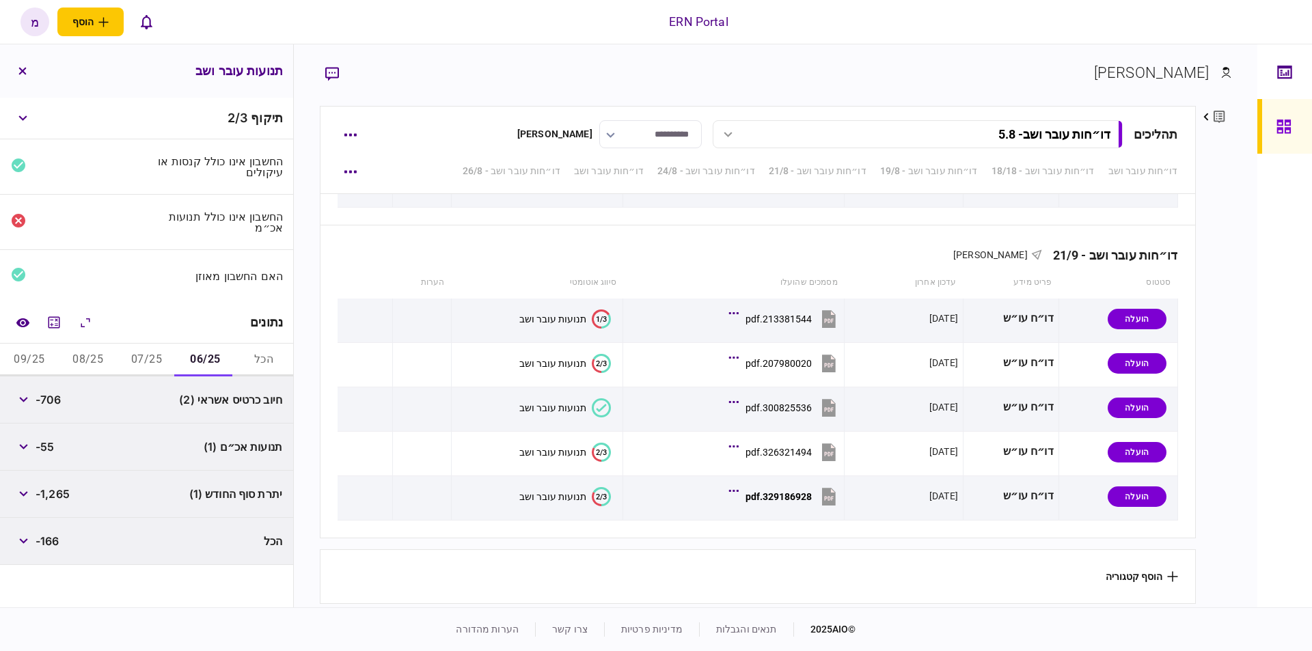
click at [46, 493] on span "-1,265" at bounding box center [53, 494] width 34 height 16
copy div "-1,265"
drag, startPoint x: 148, startPoint y: 351, endPoint x: 139, endPoint y: 337, distance: 15.9
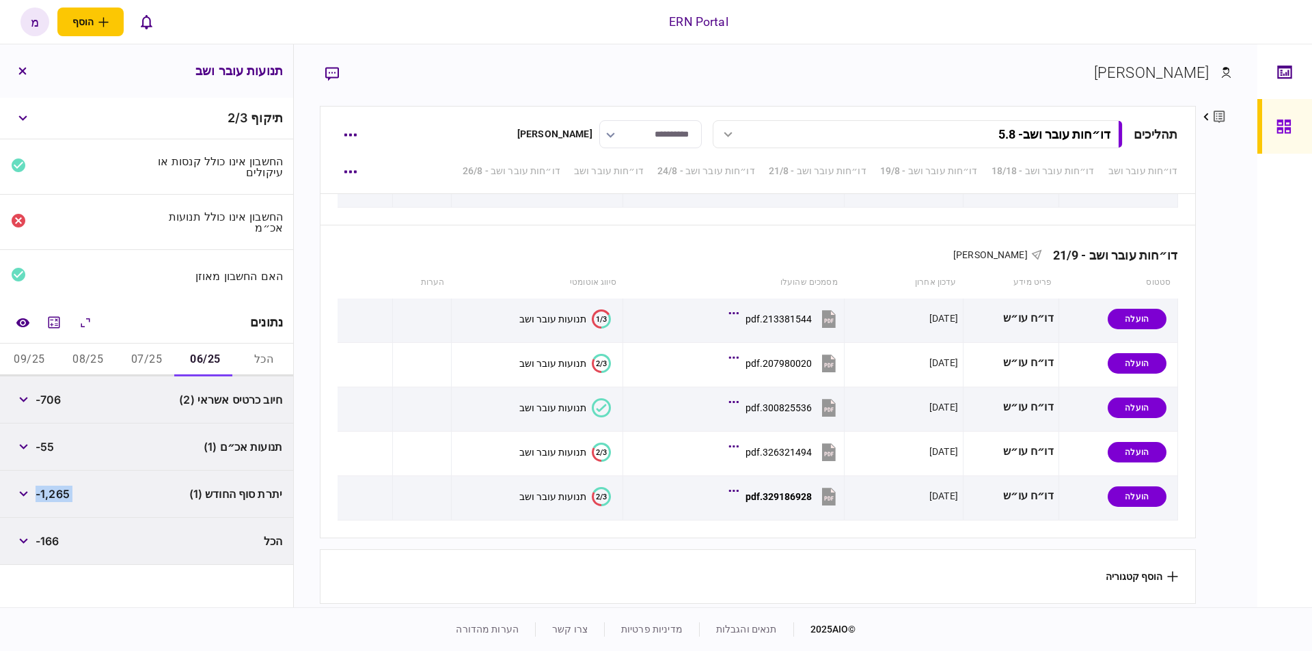
click at [148, 352] on button "07/25" at bounding box center [147, 360] width 59 height 33
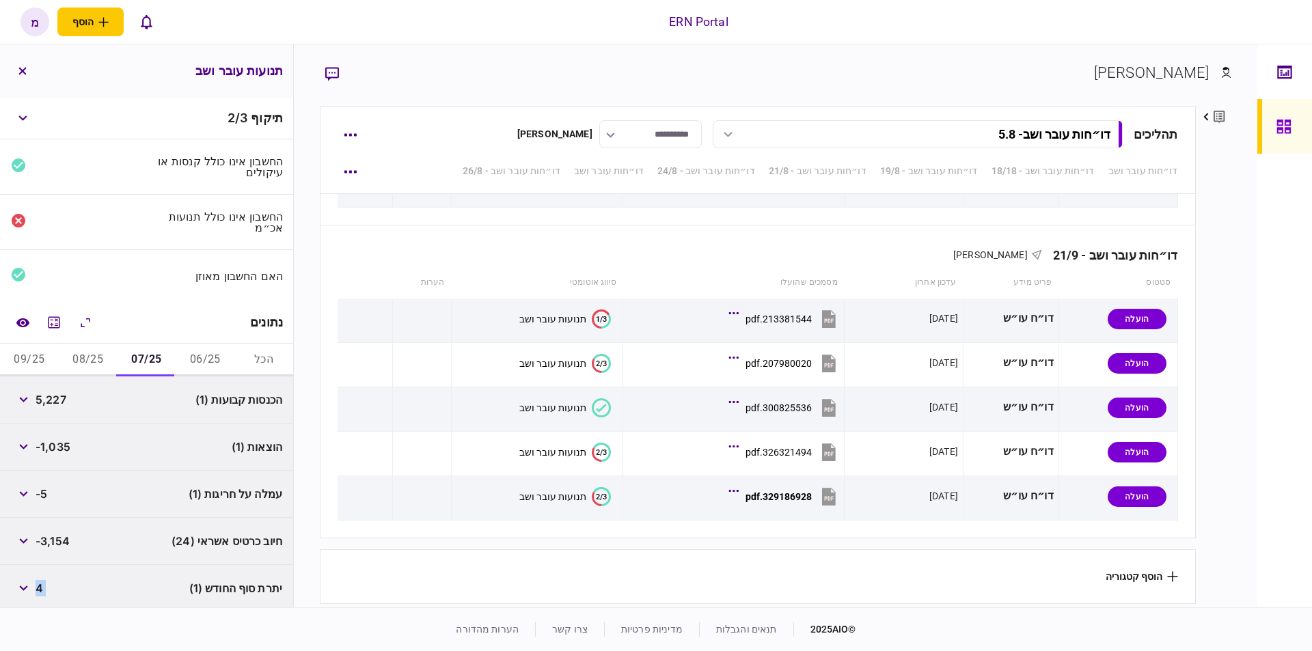
scroll to position [49, 0]
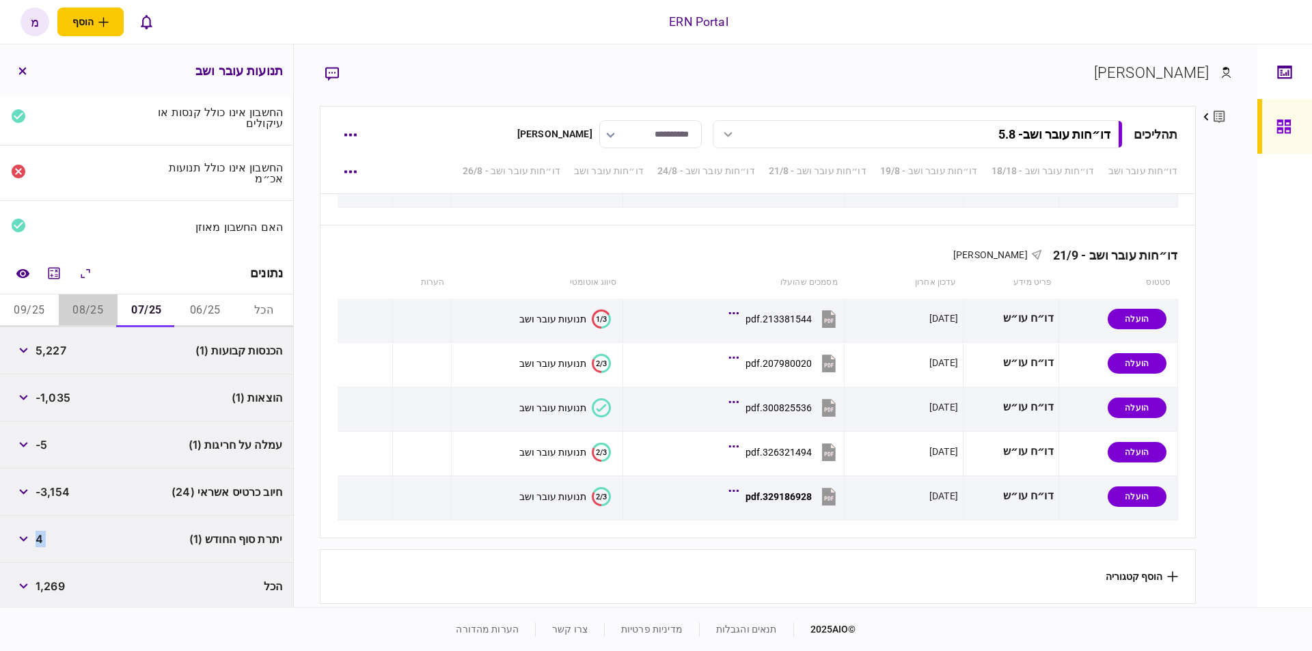
click at [89, 301] on button "08/25" at bounding box center [88, 310] width 59 height 33
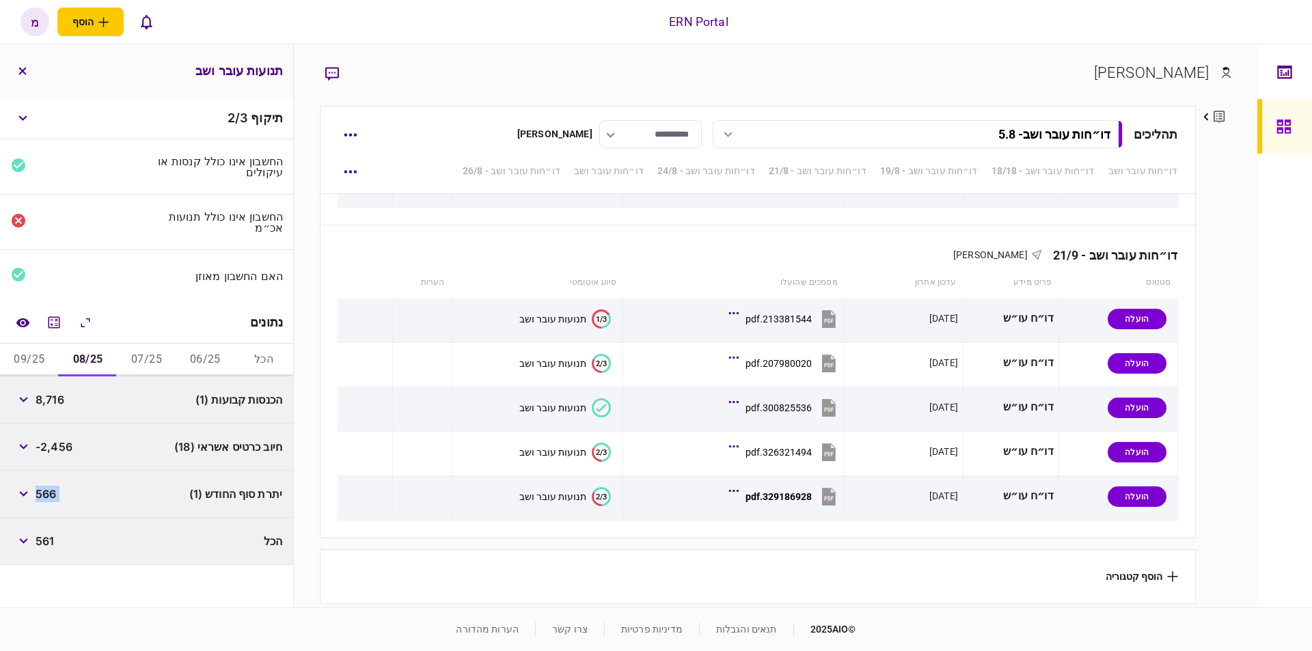
click at [44, 494] on span "566" at bounding box center [46, 494] width 20 height 16
copy div "-1,265"
click at [36, 352] on button "09/25" at bounding box center [29, 360] width 59 height 33
click at [255, 351] on button "הכל" at bounding box center [263, 360] width 59 height 33
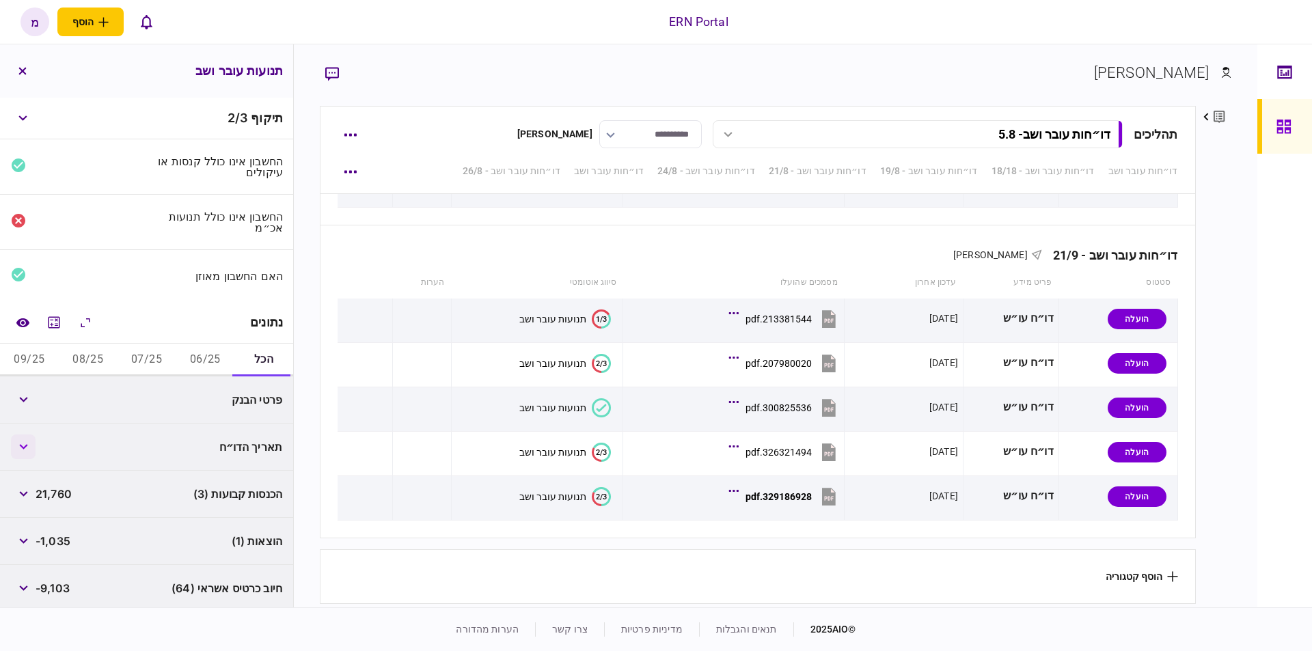
click at [29, 434] on button "button" at bounding box center [23, 446] width 25 height 25
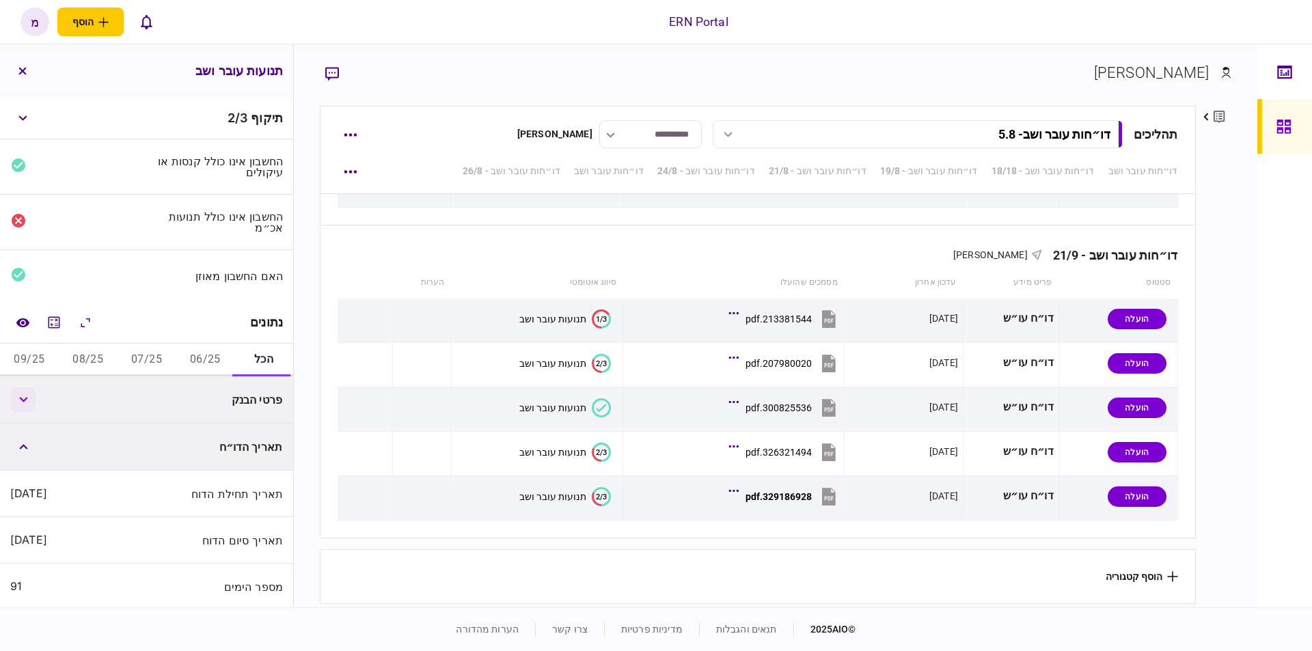
click at [33, 391] on button "button" at bounding box center [23, 399] width 25 height 25
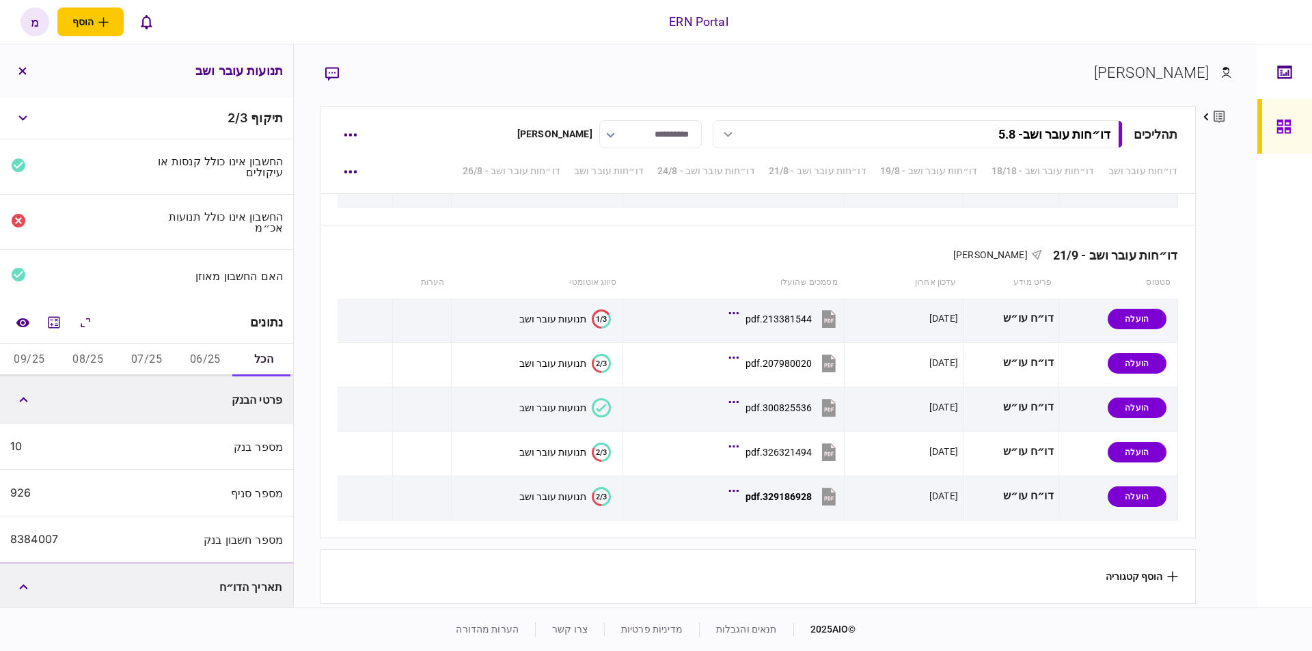
click at [31, 533] on div "8384007" at bounding box center [34, 539] width 48 height 13
click at [33, 322] on button "השוואה למסמך" at bounding box center [22, 322] width 25 height 25
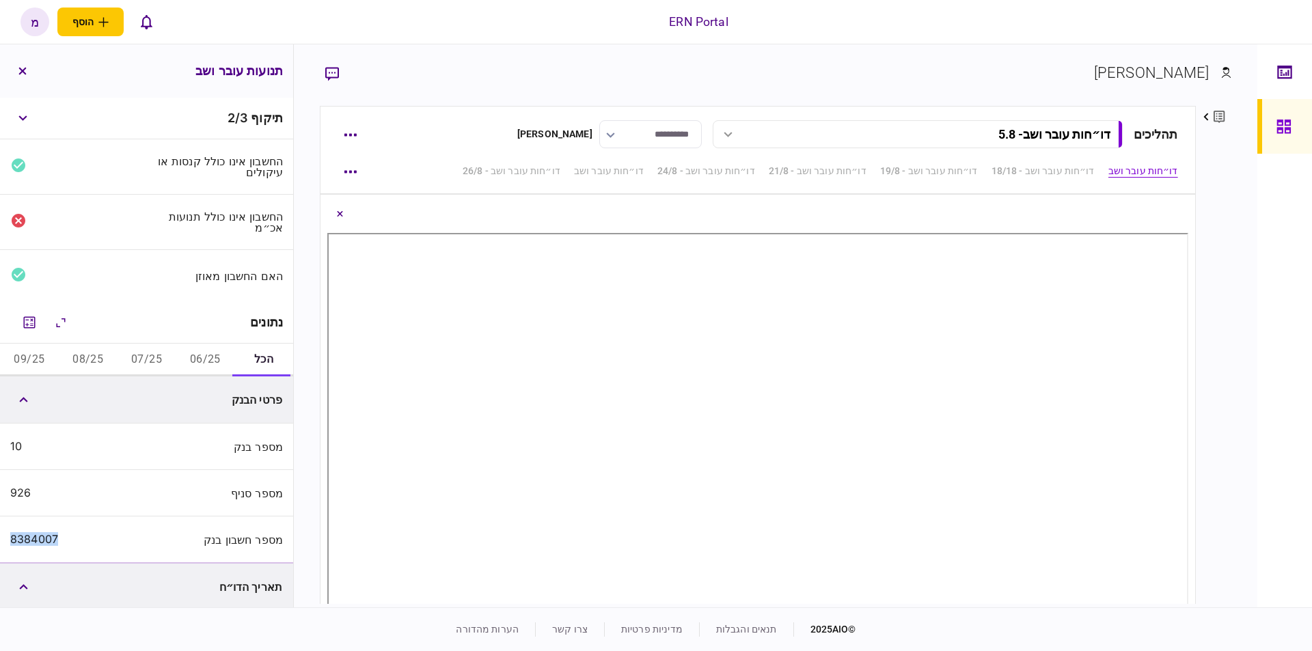
click at [495, 75] on section "[PERSON_NAME]" at bounding box center [775, 83] width 911 height 44
